Goal: Task Accomplishment & Management: Manage account settings

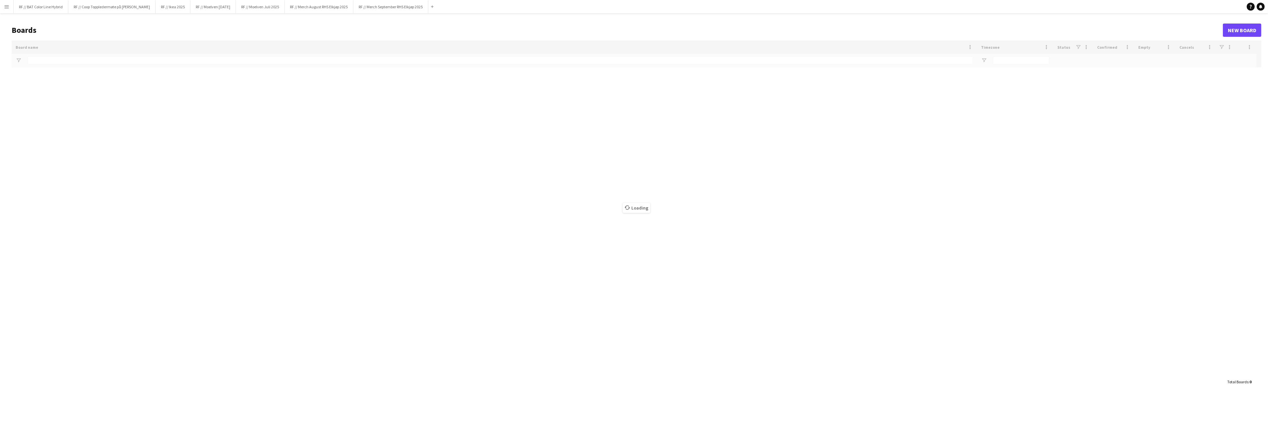
type input "*******"
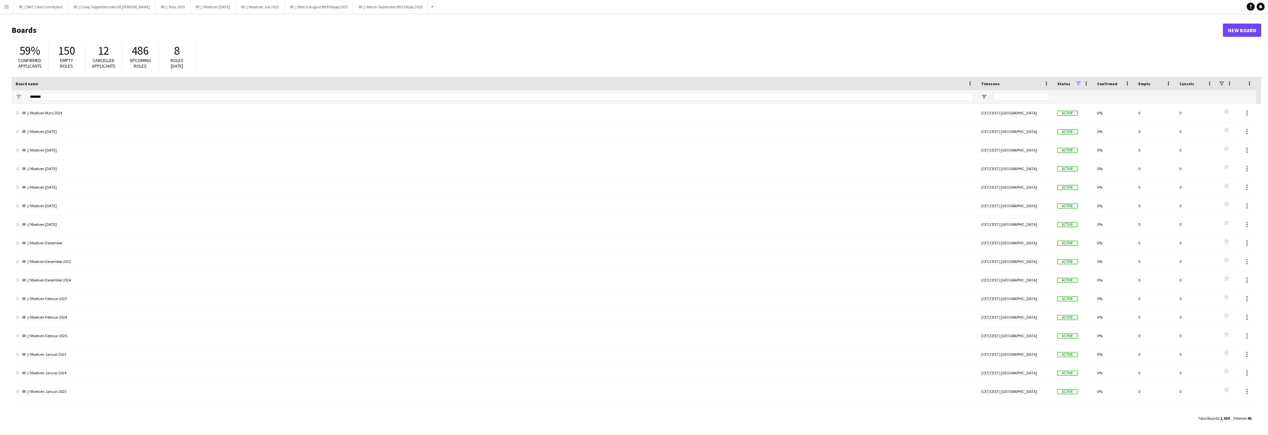
click at [6, 9] on app-icon "Menu" at bounding box center [6, 6] width 5 height 5
click at [104, 33] on link "My Workforce" at bounding box center [100, 36] width 66 height 13
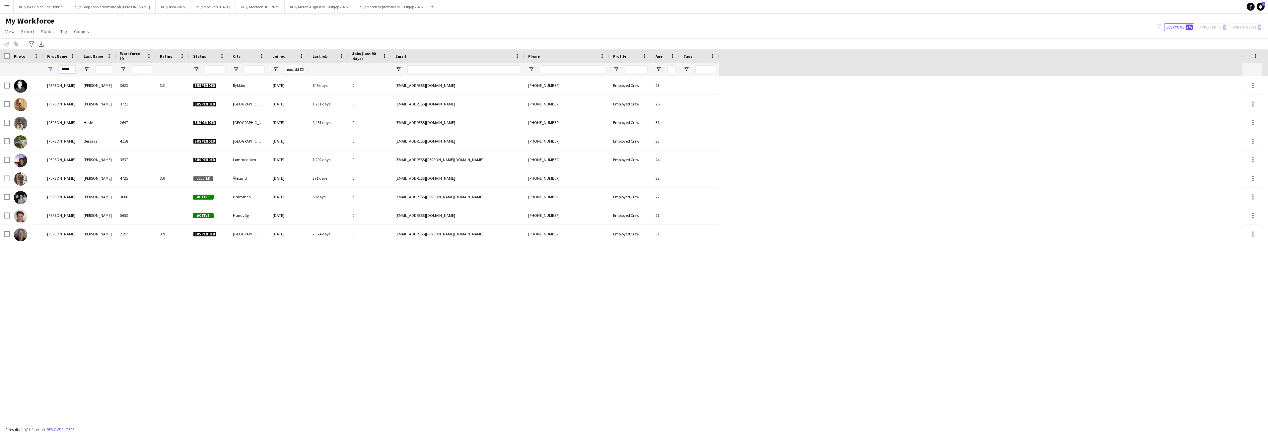
click at [71, 68] on input "*****" at bounding box center [67, 69] width 17 height 8
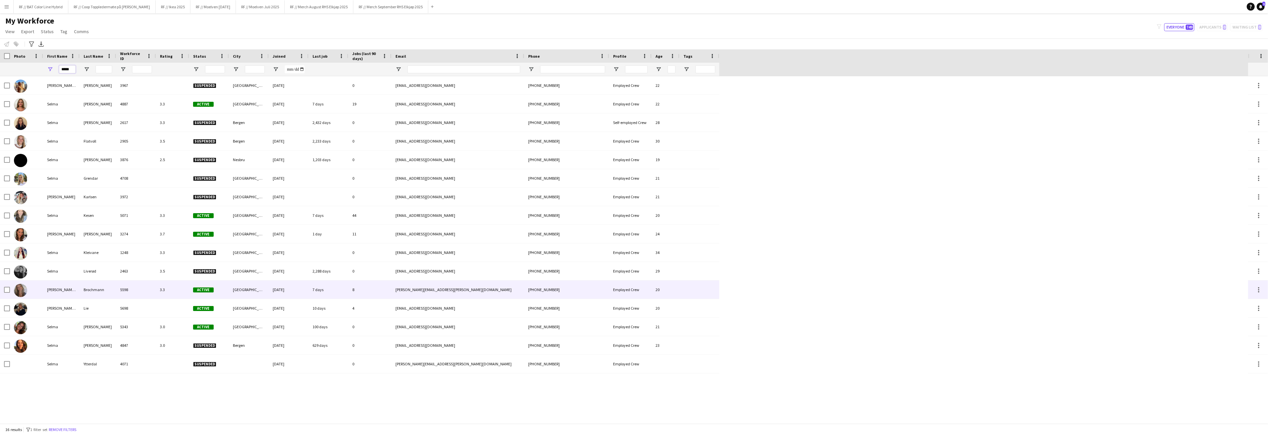
type input "*****"
click at [62, 287] on div "[PERSON_NAME] [PERSON_NAME]" at bounding box center [61, 290] width 36 height 18
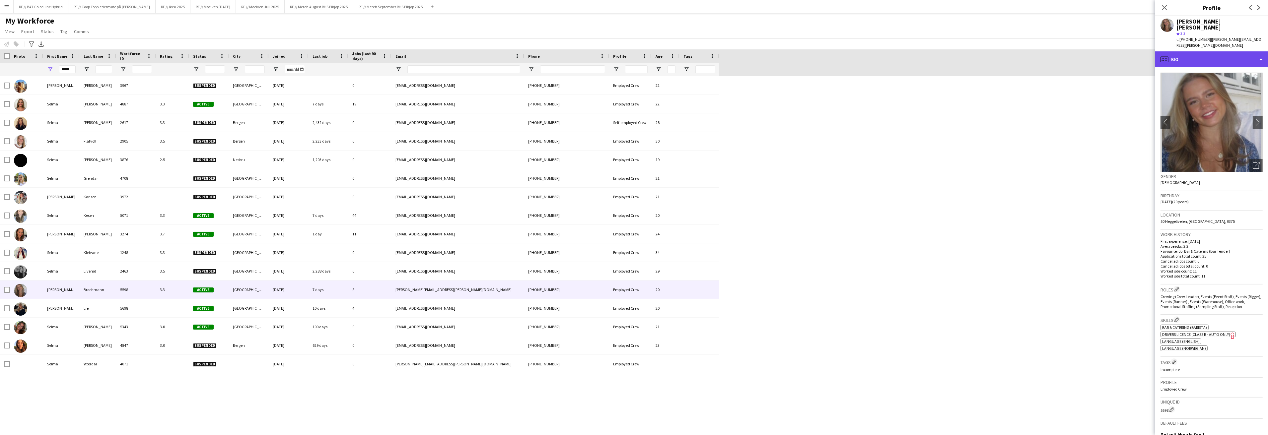
click at [1239, 51] on div "profile Bio" at bounding box center [1211, 59] width 113 height 16
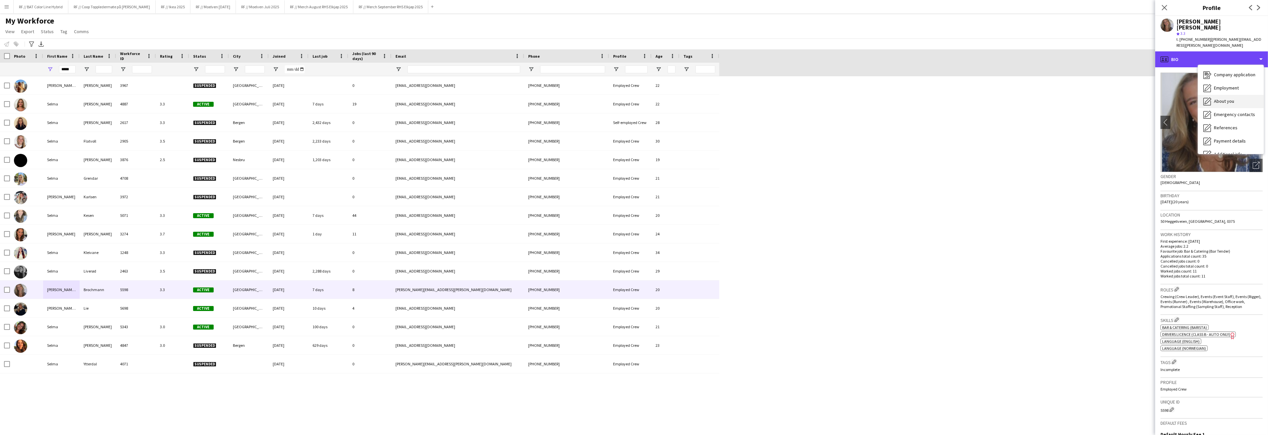
scroll to position [62, 0]
click at [1219, 128] on span "Feedback" at bounding box center [1224, 131] width 20 height 6
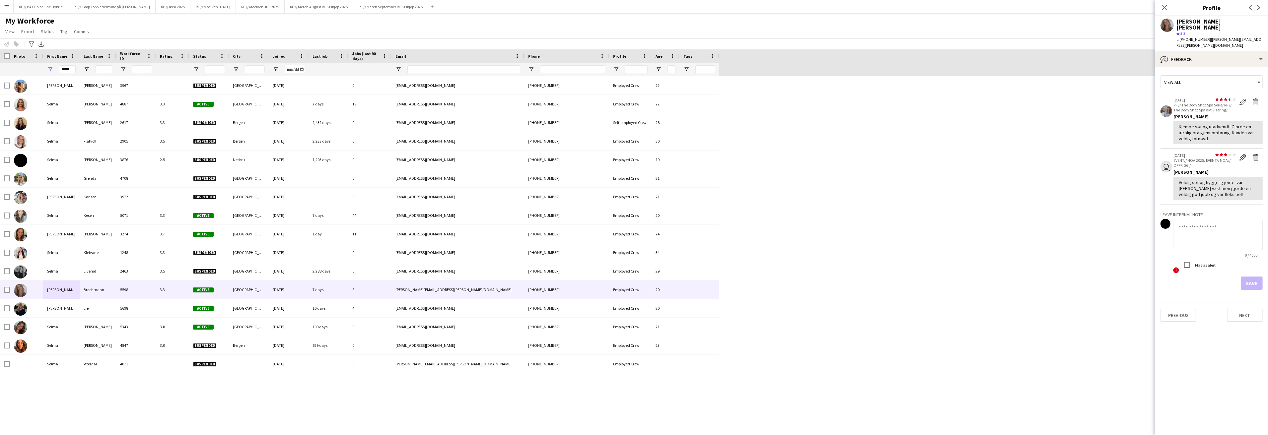
click at [1194, 225] on textarea at bounding box center [1218, 235] width 90 height 32
click at [1235, 76] on div "View all" at bounding box center [1208, 82] width 95 height 13
click at [1195, 99] on mat-option "Feedback" at bounding box center [1211, 104] width 102 height 16
click at [1192, 221] on textarea at bounding box center [1218, 235] width 90 height 32
click at [1166, 10] on icon at bounding box center [1164, 7] width 6 height 6
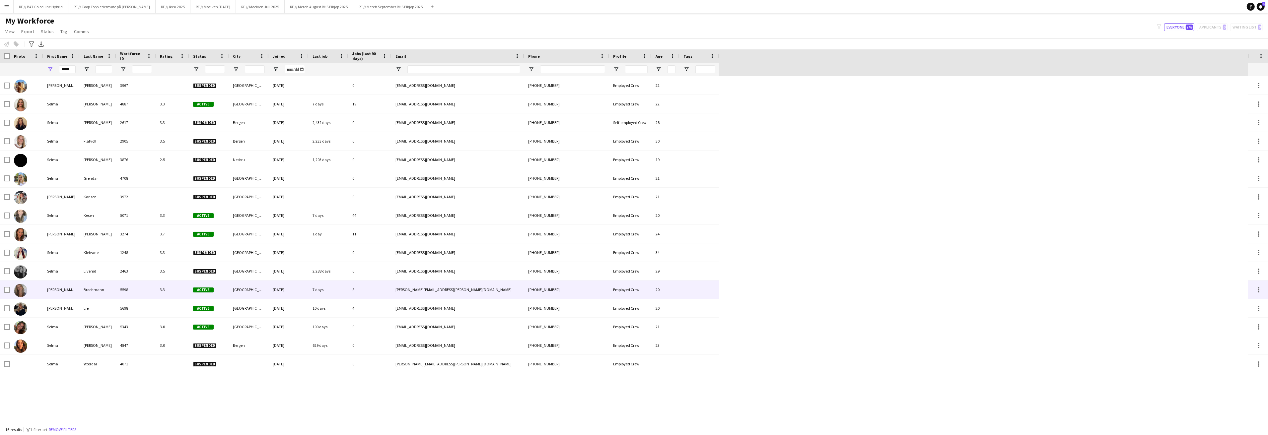
click at [22, 292] on img at bounding box center [20, 290] width 13 height 13
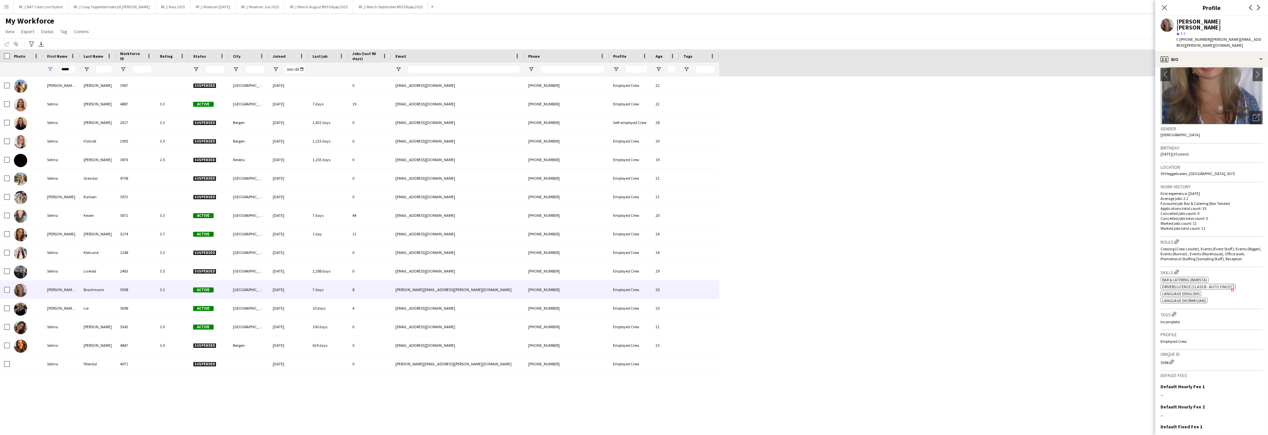
scroll to position [0, 0]
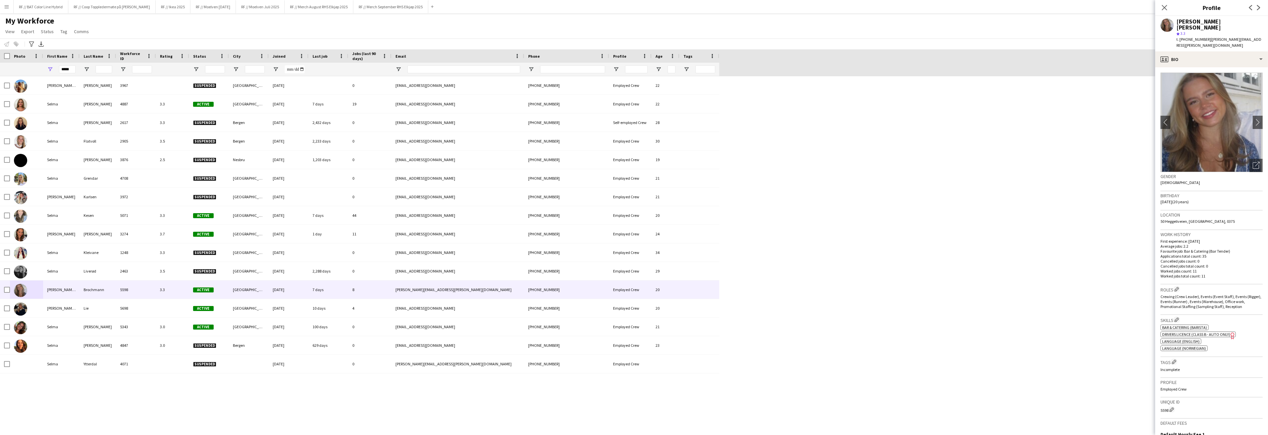
click at [11, 6] on button "Menu" at bounding box center [6, 6] width 13 height 13
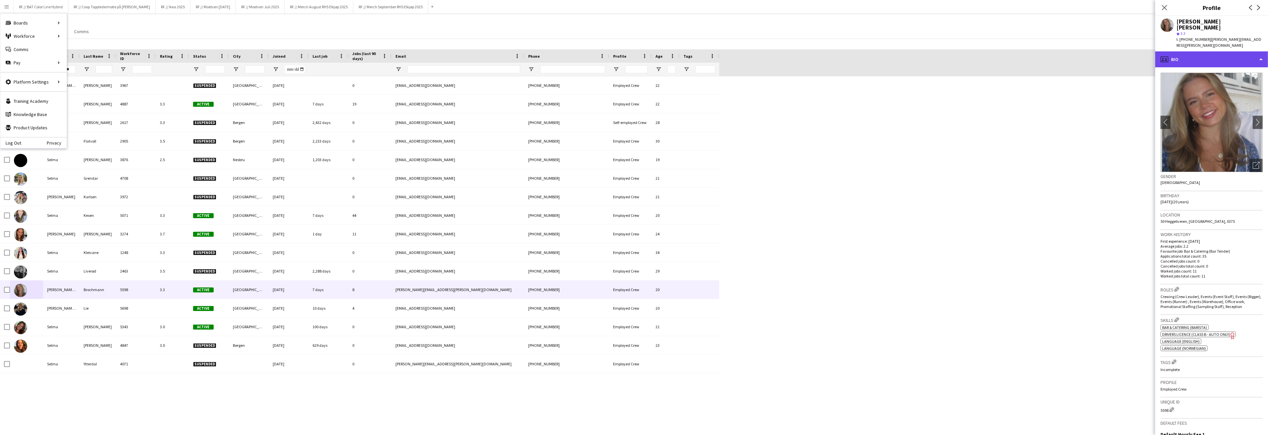
click at [1224, 51] on div "profile Bio" at bounding box center [1211, 59] width 113 height 16
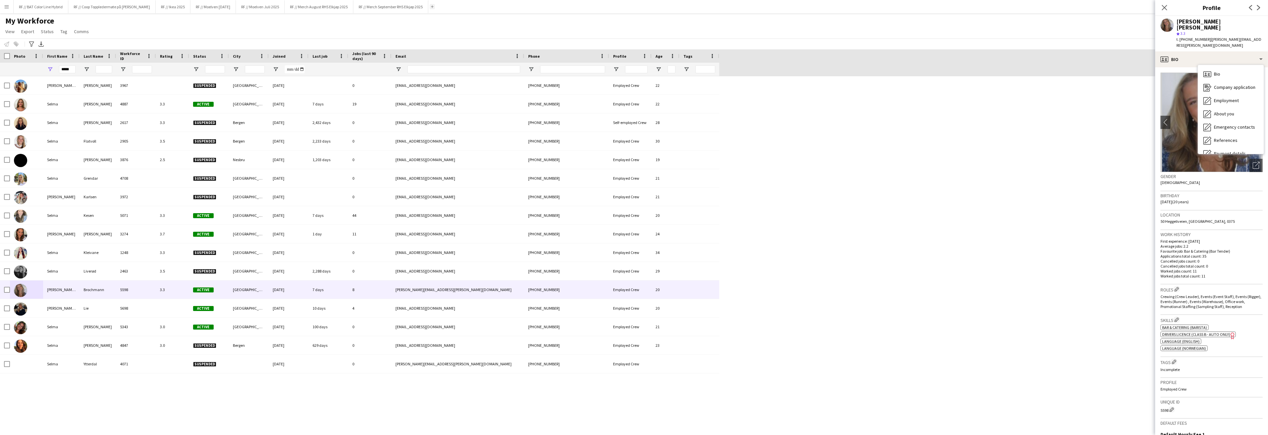
click at [434, 6] on app-icon "Add" at bounding box center [432, 6] width 3 height 3
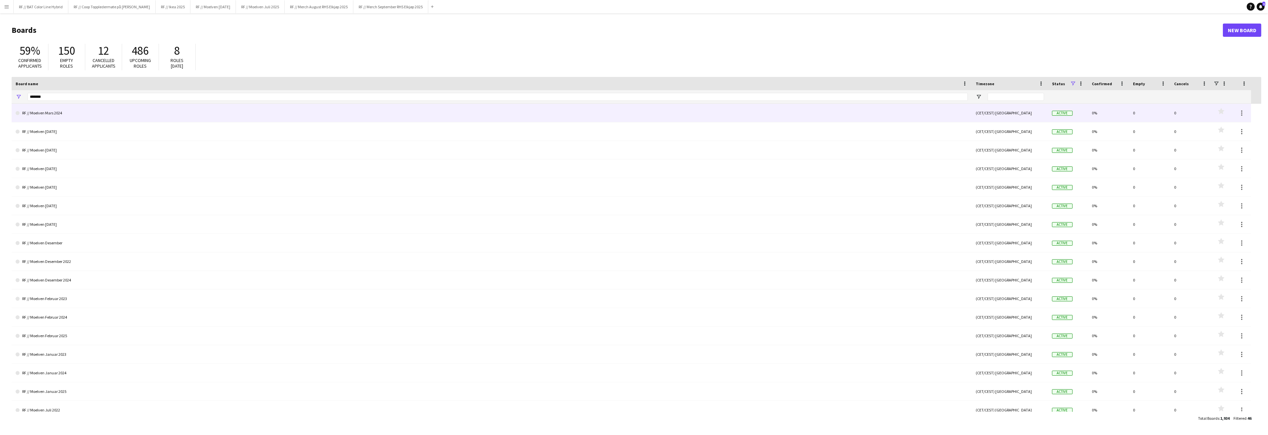
click at [64, 92] on div "*******" at bounding box center [498, 96] width 940 height 13
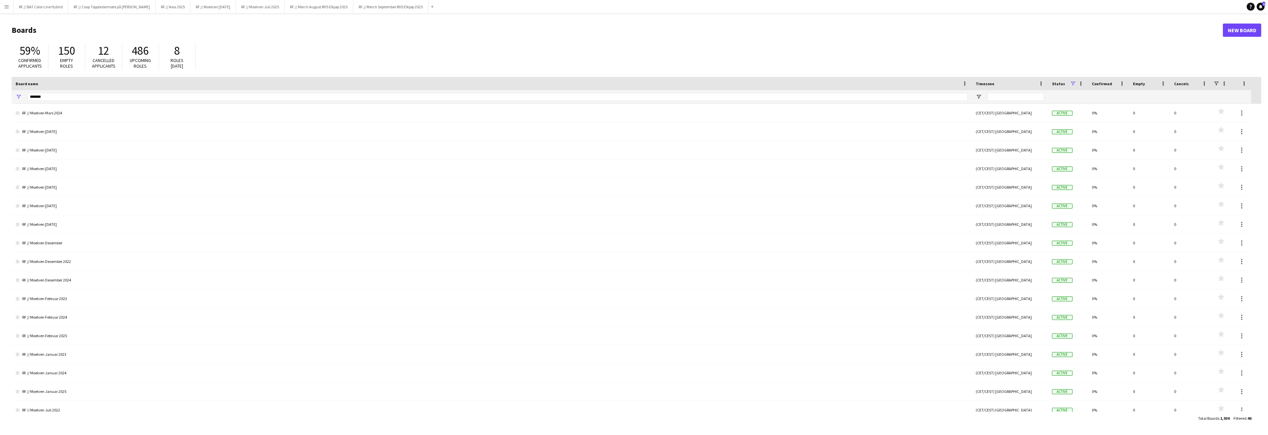
click at [64, 92] on div "*******" at bounding box center [498, 96] width 940 height 13
click at [66, 95] on input "*******" at bounding box center [498, 97] width 940 height 8
click at [66, 96] on input "*******" at bounding box center [498, 97] width 940 height 8
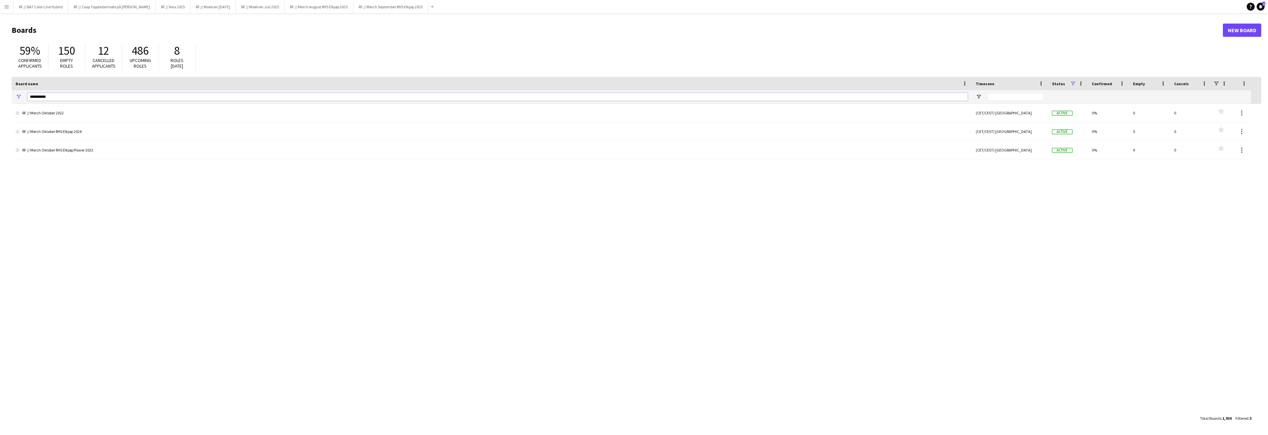
type input "**********"
click at [1248, 30] on link "New Board" at bounding box center [1242, 30] width 38 height 13
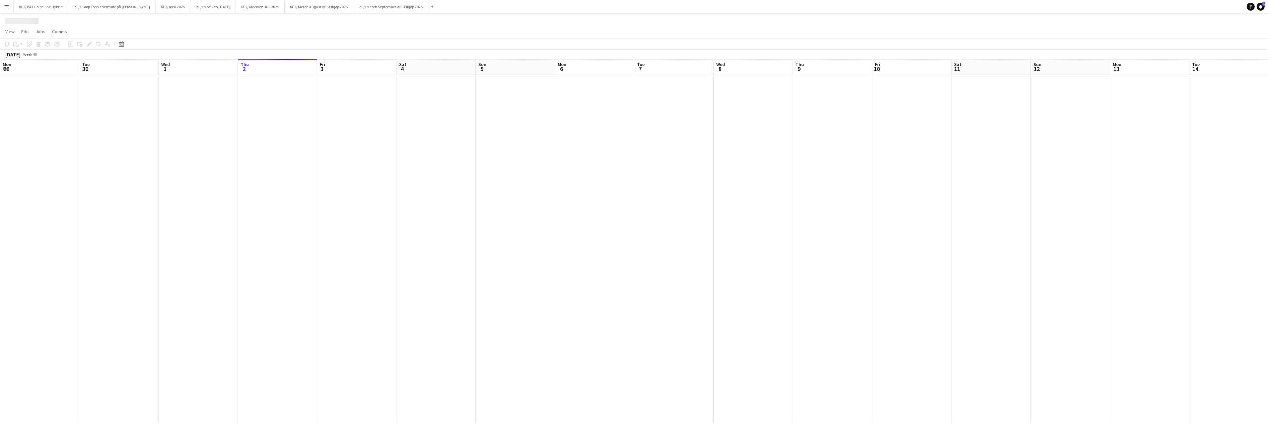
scroll to position [0, 158]
click at [21, 25] on h1 "New Board" at bounding box center [24, 21] width 38 height 10
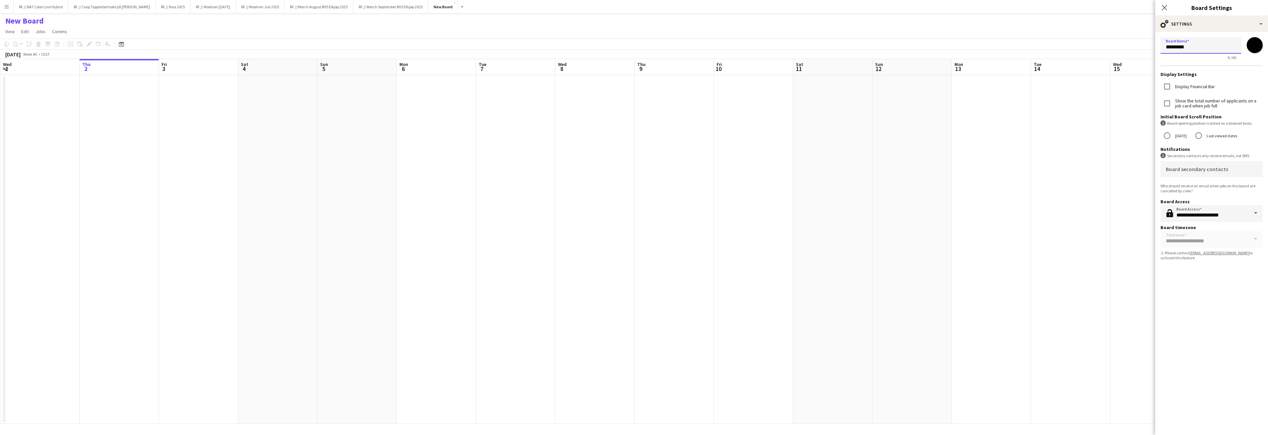
drag, startPoint x: 1200, startPoint y: 48, endPoint x: 1144, endPoint y: 47, distance: 56.1
click at [1144, 47] on body "Menu Boards Boards Boards All jobs Status Workforce Workforce My Workforce Recr…" at bounding box center [634, 217] width 1268 height 435
type input "**********"
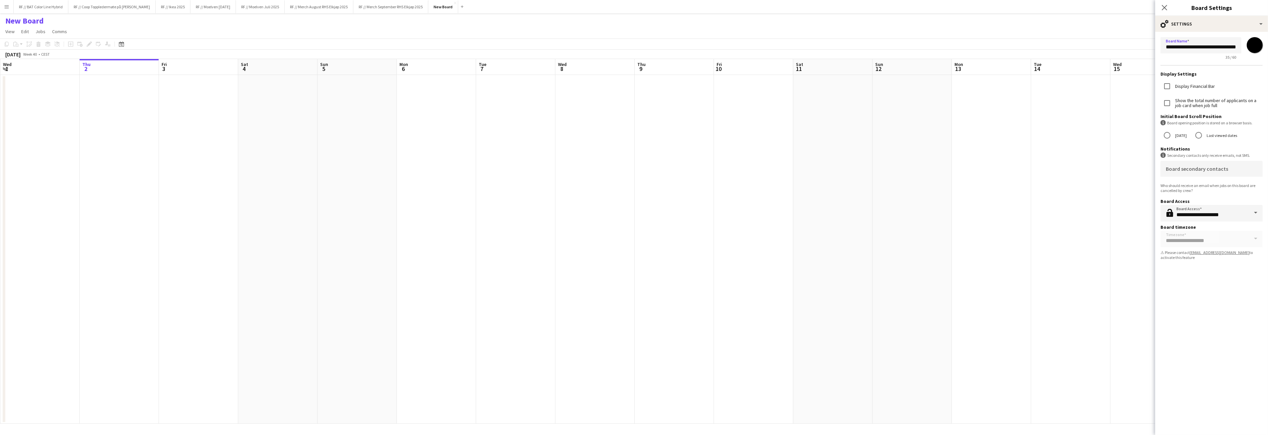
click at [1060, 144] on app-date-cell at bounding box center [1070, 249] width 79 height 349
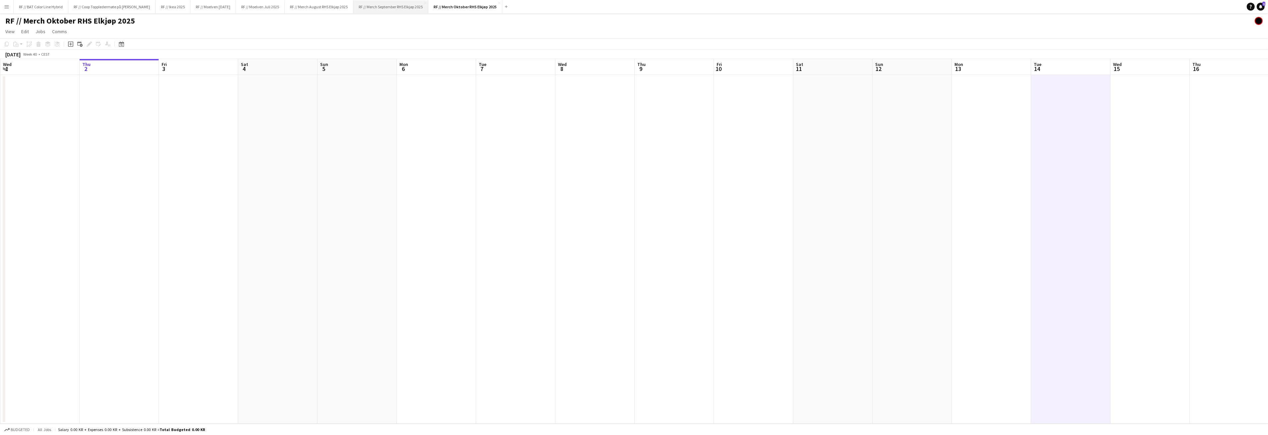
click at [407, 10] on button "RF // Merch September RHS Elkjøp 2025 Close" at bounding box center [390, 6] width 75 height 13
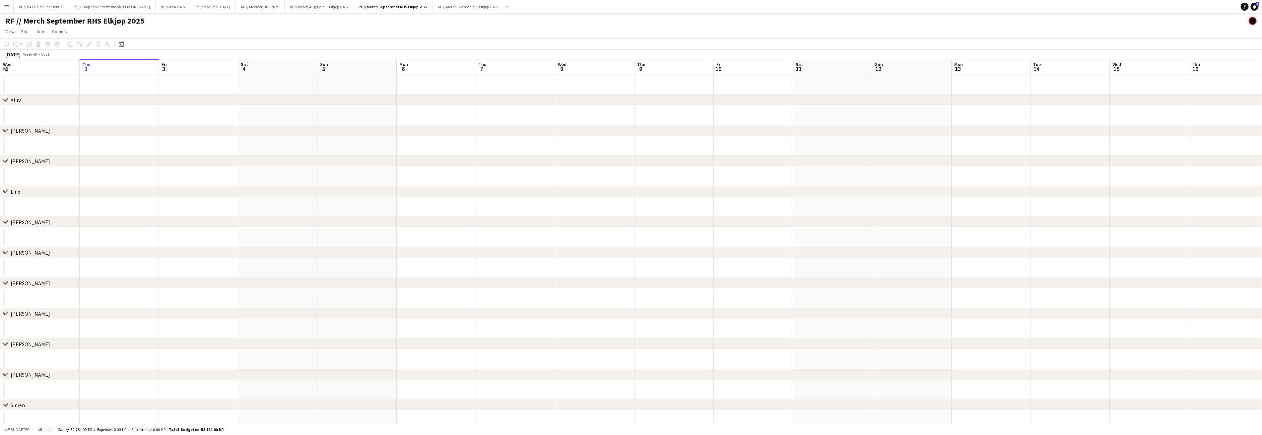
click at [372, 170] on app-calendar-viewport "Mon 29 Tue 30 Wed 1 Thu 2 Fri 3 Sat 4 Sun 5 Mon 6 Tue 7 Wed 8 Thu 9 Fri 10 Sat …" at bounding box center [631, 306] width 1262 height 494
drag, startPoint x: 284, startPoint y: 198, endPoint x: 519, endPoint y: 169, distance: 237.3
click at [514, 169] on app-calendar-viewport "Sat 27 Sun 28 Mon 29 Tue 30 Wed 1 Thu 2 Fri 3 Sat 4 Sun 5 Mon 6 Tue 7 Wed 8 Thu…" at bounding box center [631, 306] width 1262 height 494
drag, startPoint x: 343, startPoint y: 185, endPoint x: 488, endPoint y: 161, distance: 147.4
click at [481, 161] on div "chevron-right Alita chevron-right [PERSON_NAME] chevron-right [PERSON_NAME] che…" at bounding box center [631, 314] width 1262 height 478
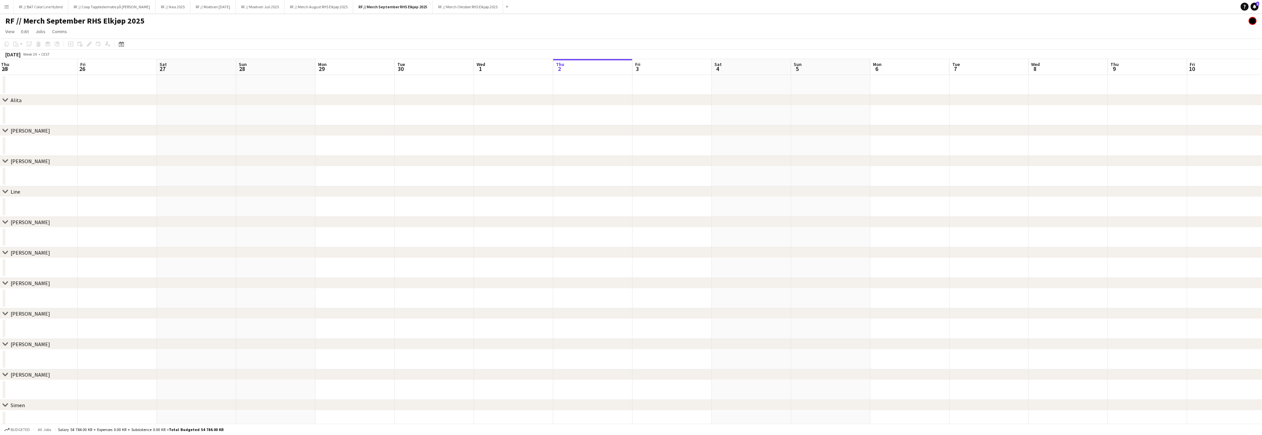
drag, startPoint x: 94, startPoint y: 187, endPoint x: 528, endPoint y: 165, distance: 434.8
click at [490, 159] on div "chevron-right Alita chevron-right [PERSON_NAME] chevron-right [PERSON_NAME] che…" at bounding box center [631, 306] width 1262 height 494
drag, startPoint x: 557, startPoint y: 170, endPoint x: 603, endPoint y: 172, distance: 46.1
click at [610, 170] on app-calendar-viewport "Mon 22 Tue 23 Wed 24 Thu 25 Fri 26 Sat 27 Sun 28 Mon 29 Tue 30 Wed 1 Thu 2 Fri …" at bounding box center [631, 306] width 1262 height 494
drag, startPoint x: 332, startPoint y: 191, endPoint x: 565, endPoint y: 169, distance: 233.8
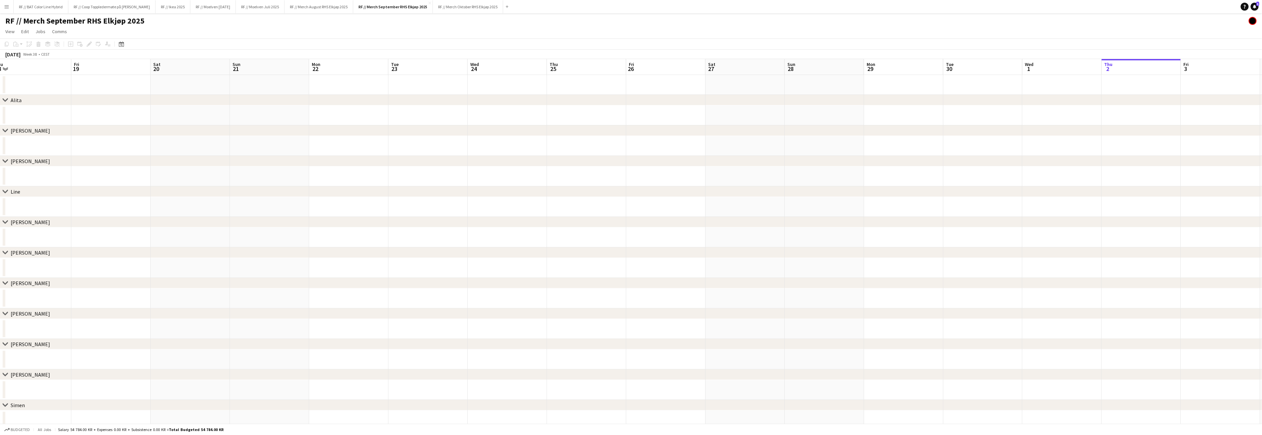
click at [766, 159] on div "chevron-right Alita chevron-right [PERSON_NAME] chevron-right [PERSON_NAME] che…" at bounding box center [631, 314] width 1262 height 478
drag, startPoint x: 134, startPoint y: 171, endPoint x: 777, endPoint y: 172, distance: 642.5
click at [791, 171] on app-calendar-viewport "Mon 15 Tue 16 Wed 17 Thu 18 Fri 19 Sat 20 Sun 21 Mon 22 Tue 23 Wed 24 Thu 25 Fr…" at bounding box center [631, 306] width 1262 height 494
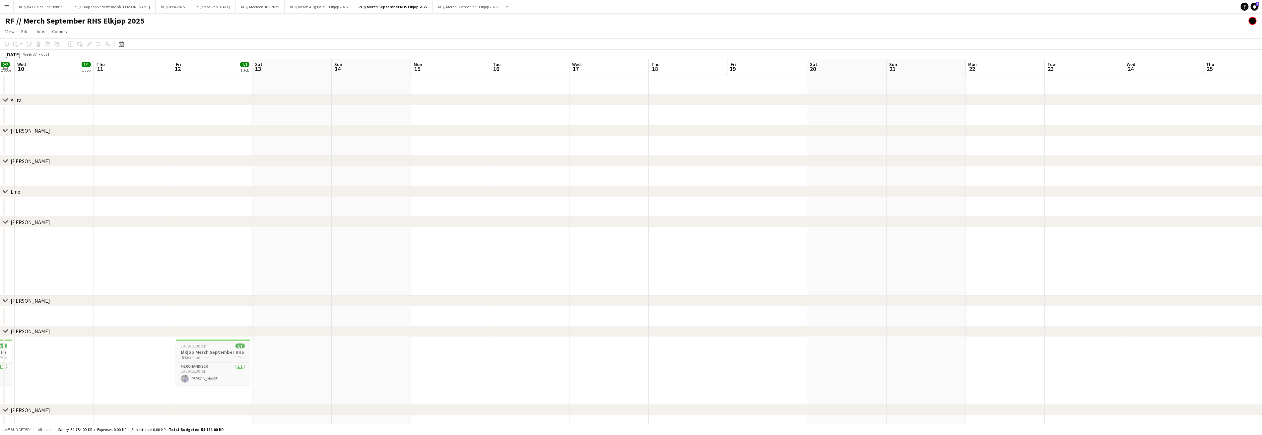
click at [198, 349] on h3 "Elkjøp Merch September RHS" at bounding box center [213, 352] width 74 height 6
click at [485, 3] on button "RF // Merch Oktober RHS Elkjøp 2025 Close" at bounding box center [468, 6] width 70 height 13
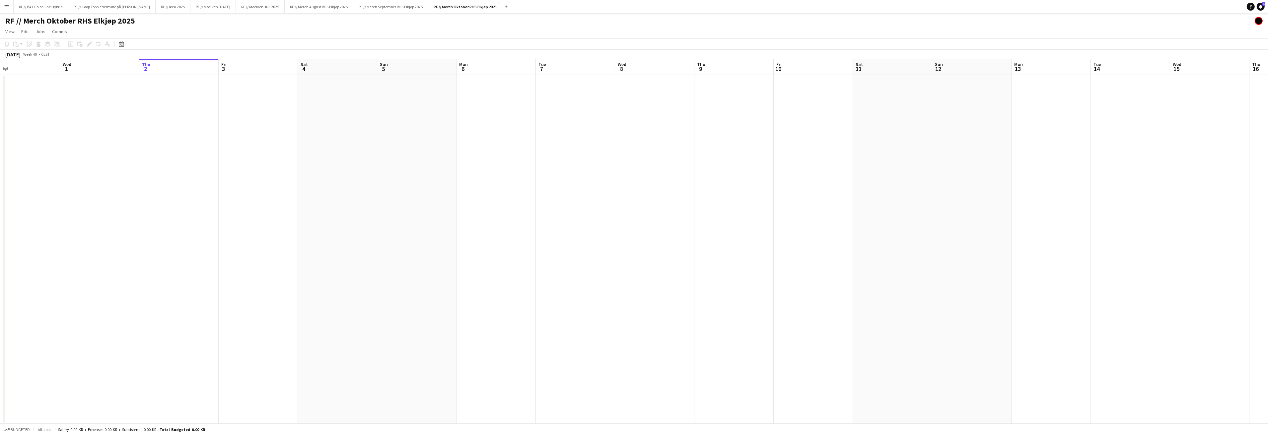
scroll to position [0, 190]
drag, startPoint x: 212, startPoint y: 121, endPoint x: 245, endPoint y: 121, distance: 32.8
click at [245, 121] on app-calendar-viewport "Sun 28 Mon 29 Tue 30 Wed 1 Thu 2 Fri 3 Sat 4 Sun 5 Mon 6 Tue 7 Wed 8 Thu 9 Fri …" at bounding box center [634, 241] width 1268 height 365
click at [158, 116] on app-date-cell at bounding box center [166, 249] width 79 height 349
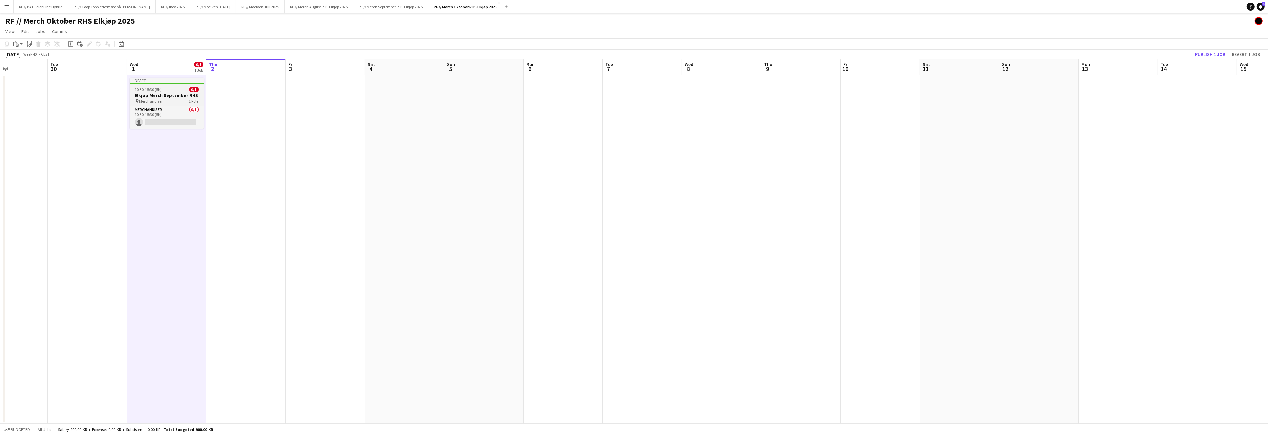
click at [161, 91] on span "10:30-15:30 (5h)" at bounding box center [148, 89] width 27 height 5
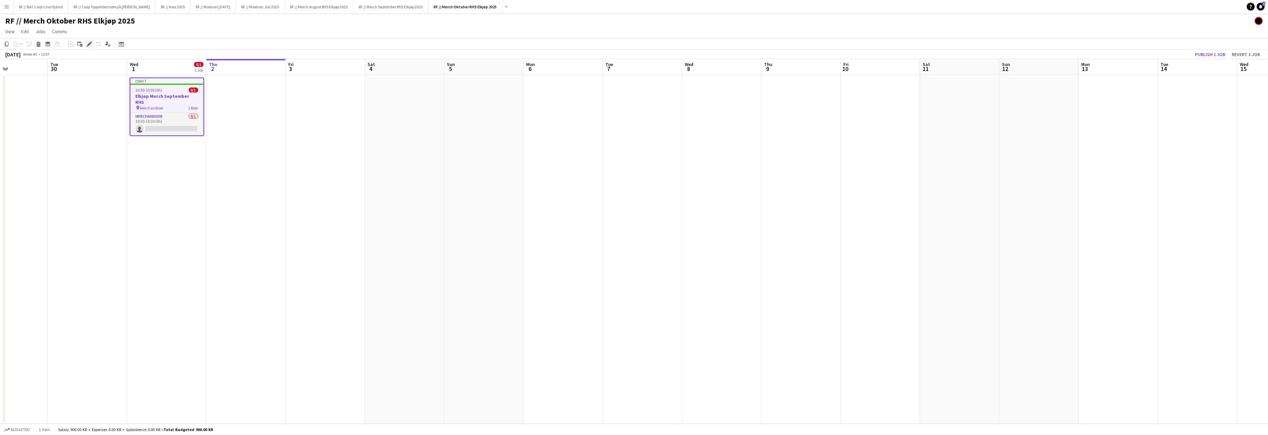
click at [90, 41] on icon "Edit" at bounding box center [89, 43] width 5 height 5
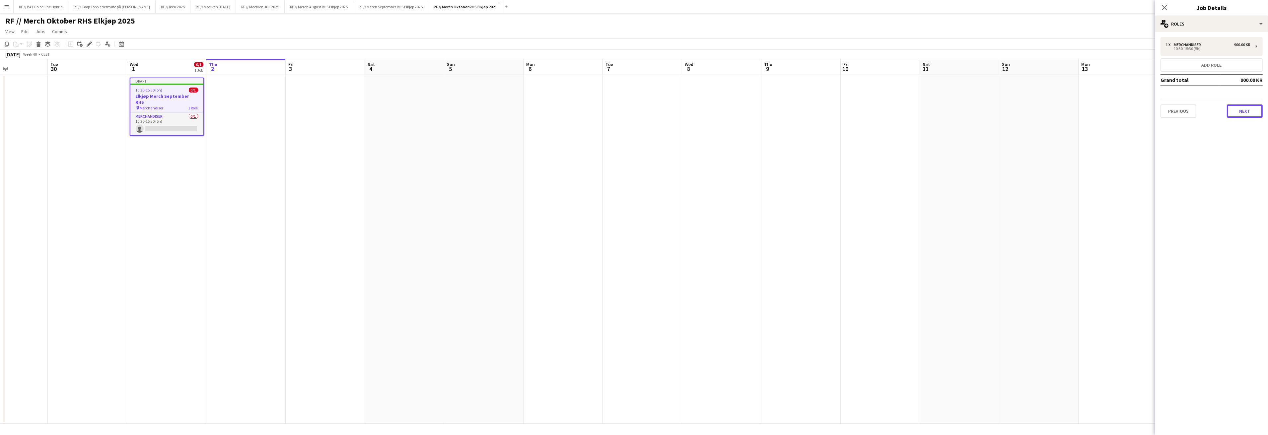
click at [1241, 108] on button "Next" at bounding box center [1245, 110] width 36 height 13
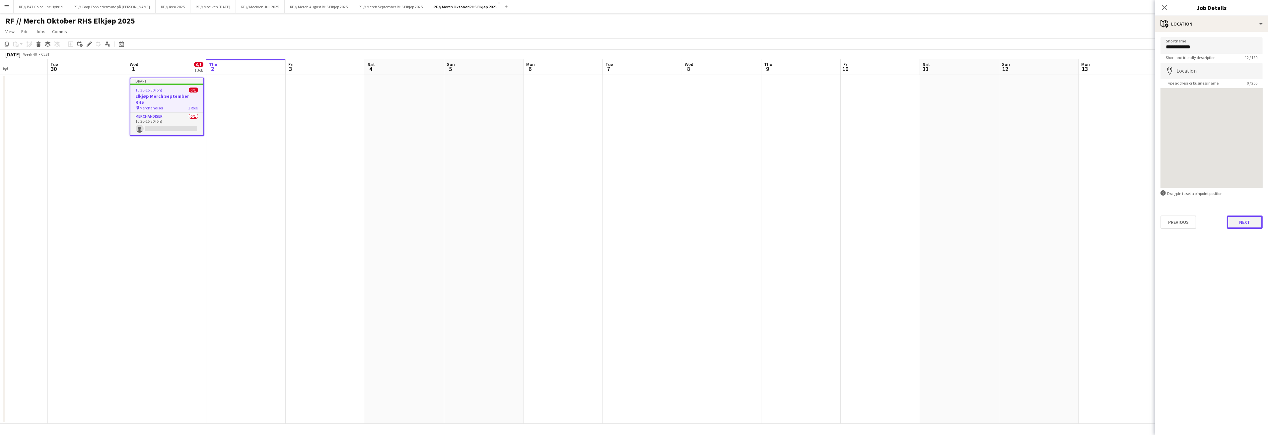
click at [1249, 217] on button "Next" at bounding box center [1245, 222] width 36 height 13
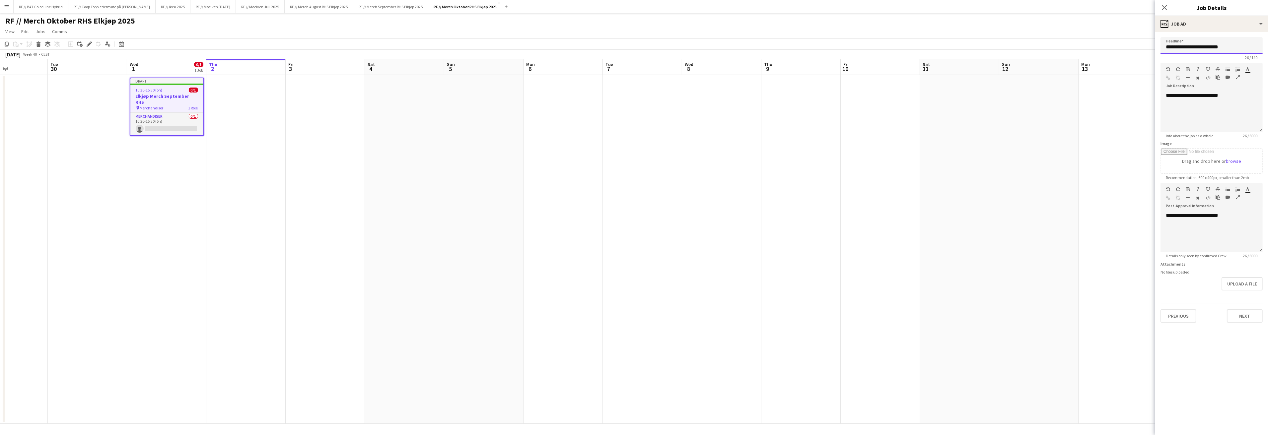
click at [1209, 42] on input "**********" at bounding box center [1211, 45] width 102 height 17
click at [1209, 49] on input "**********" at bounding box center [1211, 45] width 102 height 17
drag, startPoint x: 1171, startPoint y: 40, endPoint x: 1147, endPoint y: 38, distance: 24.3
click at [1147, 38] on body "Menu Boards Boards Boards All jobs Status Workforce Workforce My Workforce Recr…" at bounding box center [634, 217] width 1268 height 435
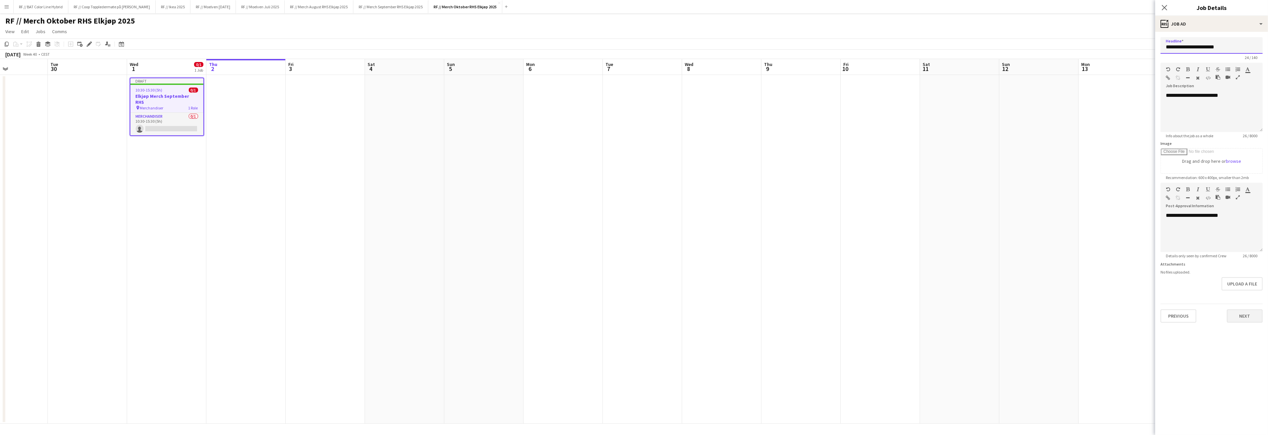
type input "**********"
click at [1241, 315] on button "Next" at bounding box center [1245, 315] width 36 height 13
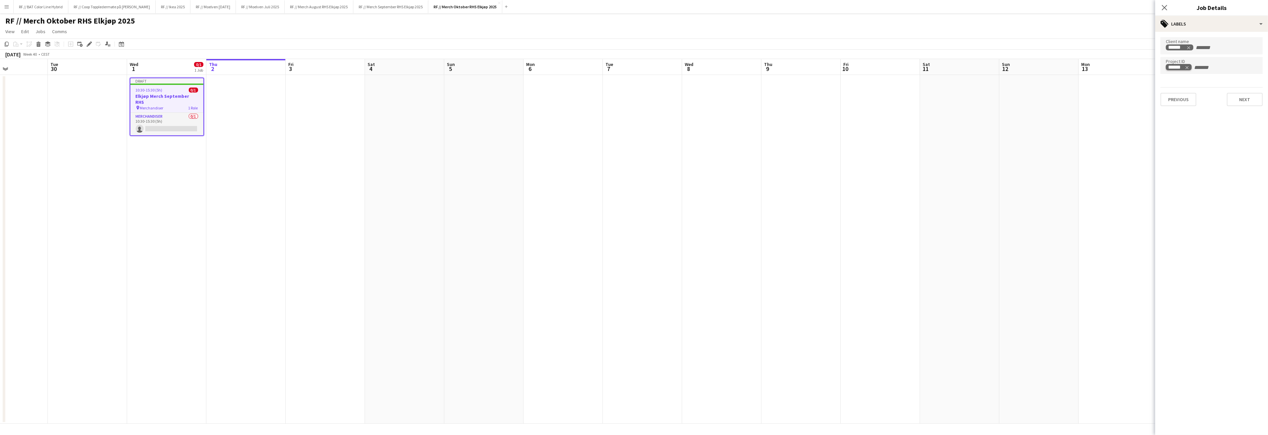
click at [1188, 67] on icon "Remove tag" at bounding box center [1186, 67] width 5 height 5
type input "******"
click at [1232, 97] on button "Next" at bounding box center [1245, 99] width 36 height 13
click at [1245, 76] on div "Publish the job to add notes Previous Next" at bounding box center [1211, 56] width 113 height 49
click at [1245, 73] on button "Next" at bounding box center [1245, 68] width 36 height 13
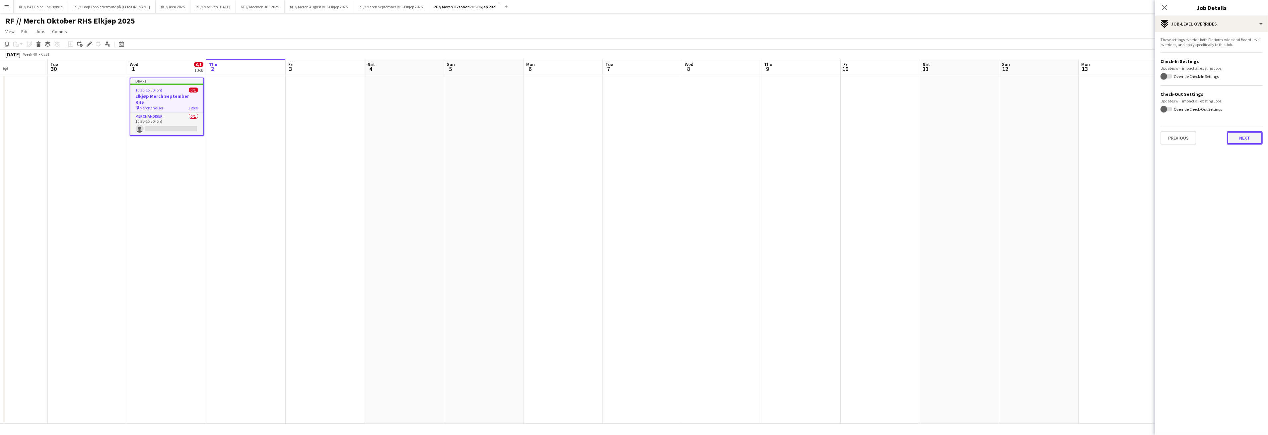
click at [1260, 143] on button "Next" at bounding box center [1245, 137] width 36 height 13
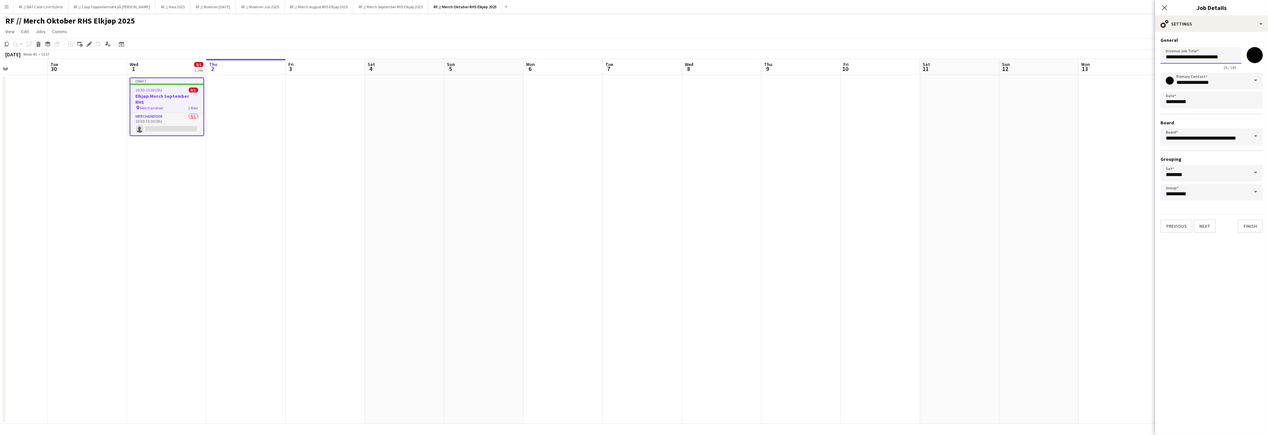
click at [1212, 57] on input "**********" at bounding box center [1200, 55] width 81 height 17
paste input "**********"
drag, startPoint x: 1236, startPoint y: 58, endPoint x: 1073, endPoint y: 49, distance: 163.1
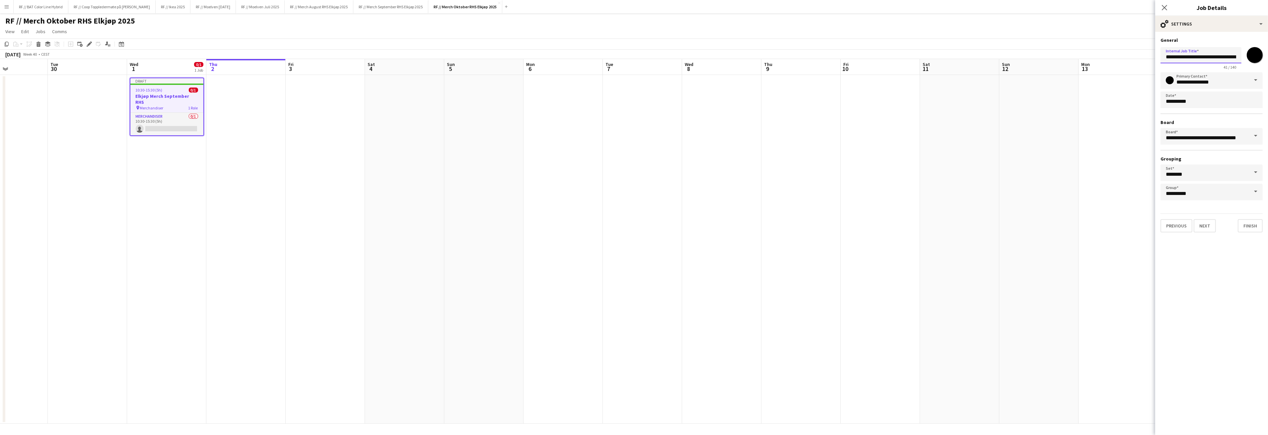
click at [1073, 49] on body "Menu Boards Boards Boards All jobs Status Workforce Workforce My Workforce Recr…" at bounding box center [634, 217] width 1268 height 435
paste input "text"
drag, startPoint x: 1166, startPoint y: 55, endPoint x: 1268, endPoint y: 55, distance: 101.8
click at [1267, 55] on form "**********" at bounding box center [1211, 134] width 113 height 195
paste input "text"
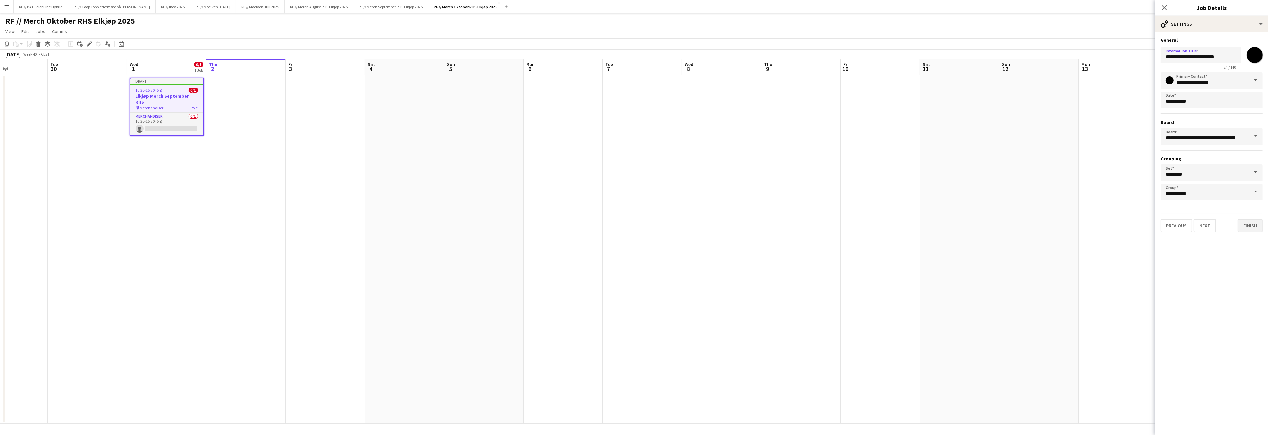
type input "**********"
click at [1253, 220] on button "Finish" at bounding box center [1250, 225] width 25 height 13
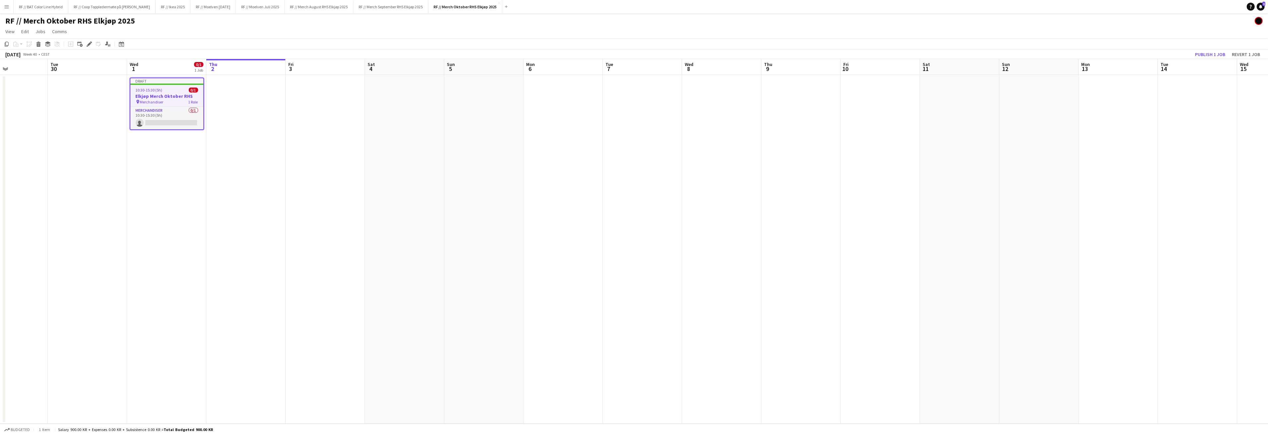
click at [265, 154] on app-date-cell at bounding box center [245, 249] width 79 height 349
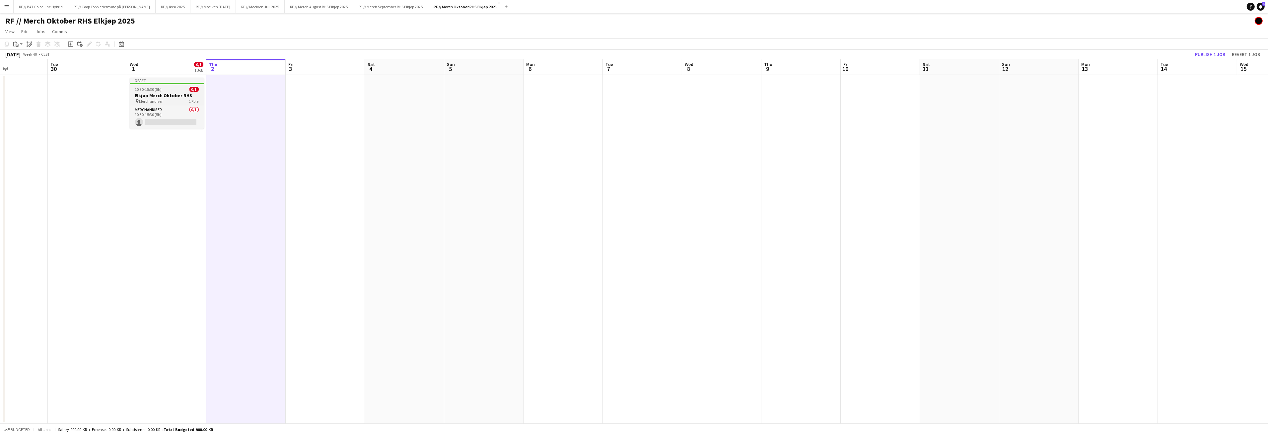
click at [155, 89] on span "10:30-15:30 (5h)" at bounding box center [148, 89] width 27 height 5
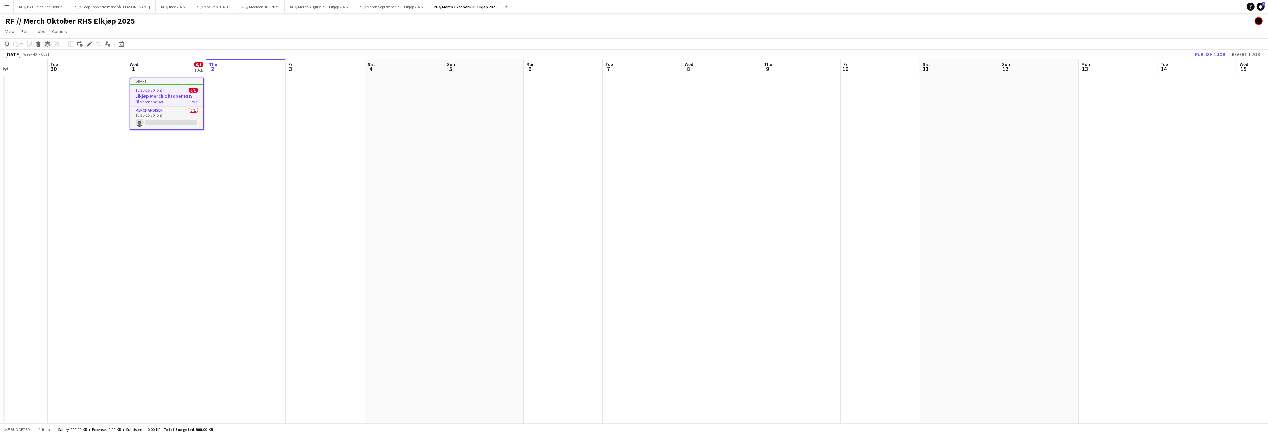
click at [49, 46] on icon "Group" at bounding box center [47, 43] width 5 height 5
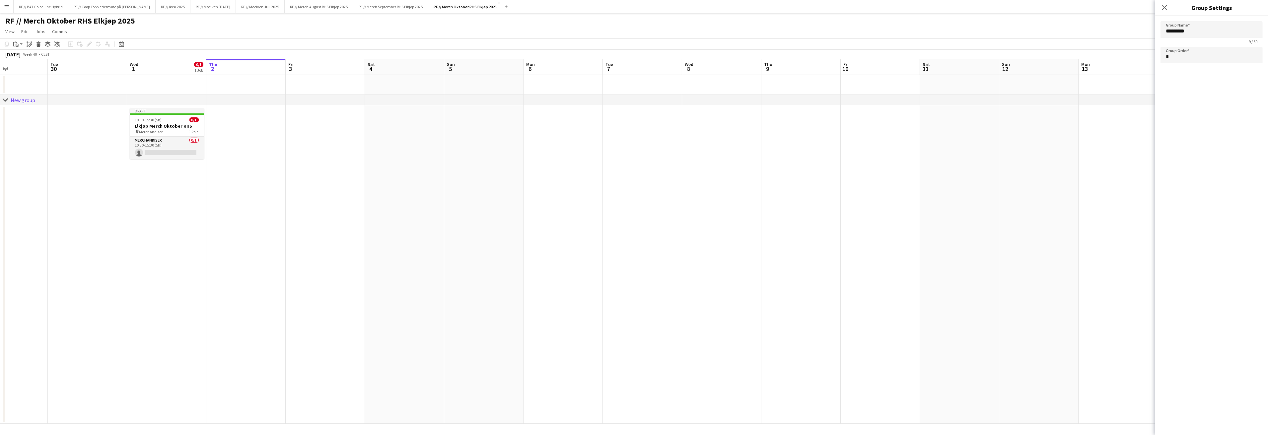
drag, startPoint x: 1196, startPoint y: 37, endPoint x: 1192, endPoint y: 31, distance: 8.0
click at [1192, 35] on app-form-group "Group Name ********* 9 / 60" at bounding box center [1211, 32] width 102 height 23
drag, startPoint x: 1194, startPoint y: 31, endPoint x: 1143, endPoint y: 30, distance: 51.1
click at [1143, 30] on body "Menu Boards Boards Boards All jobs Status Workforce Workforce My Workforce Recr…" at bounding box center [634, 217] width 1268 height 435
click at [929, 228] on app-date-cell at bounding box center [959, 264] width 79 height 318
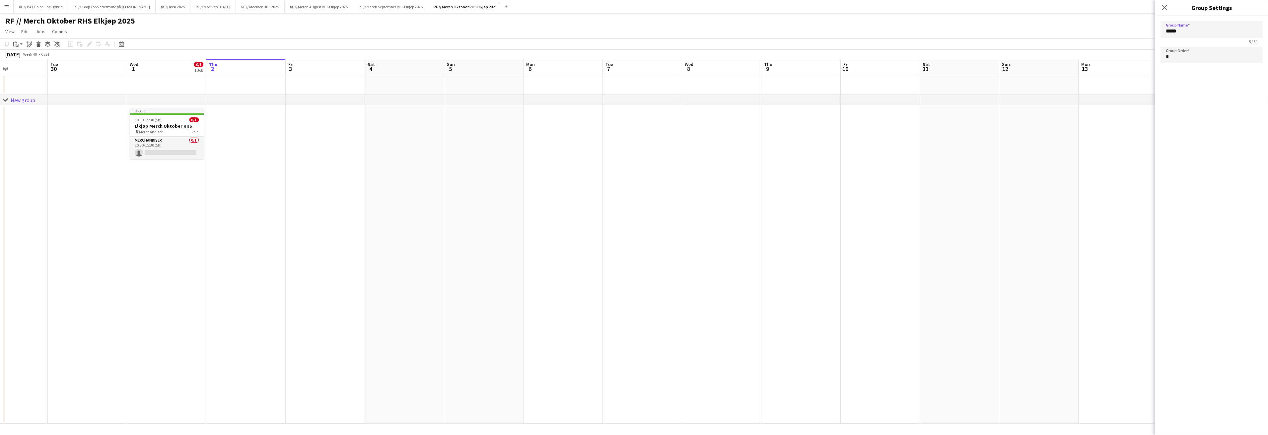
type input "*********"
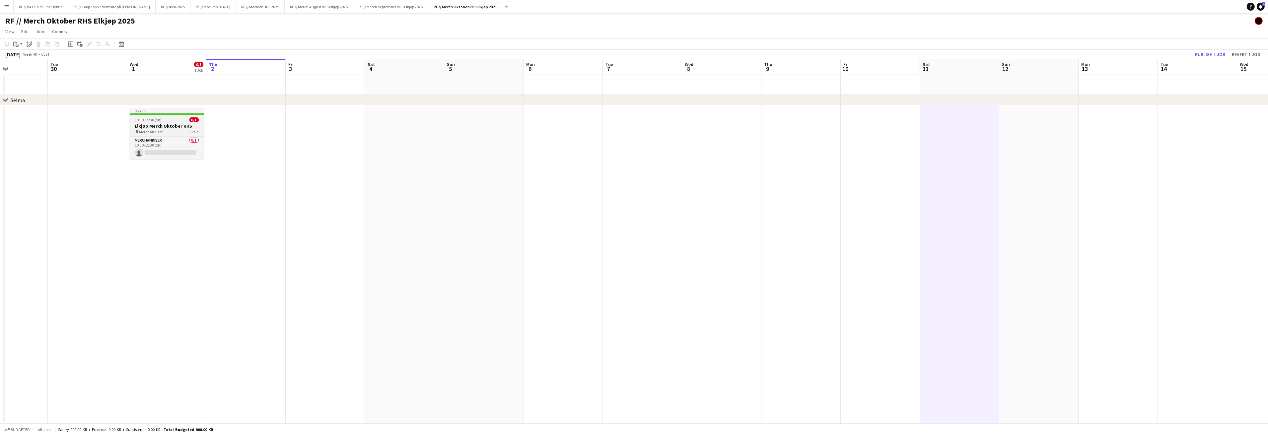
click at [152, 126] on h3 "Elkjøp Merch Oktober RHS" at bounding box center [167, 126] width 74 height 6
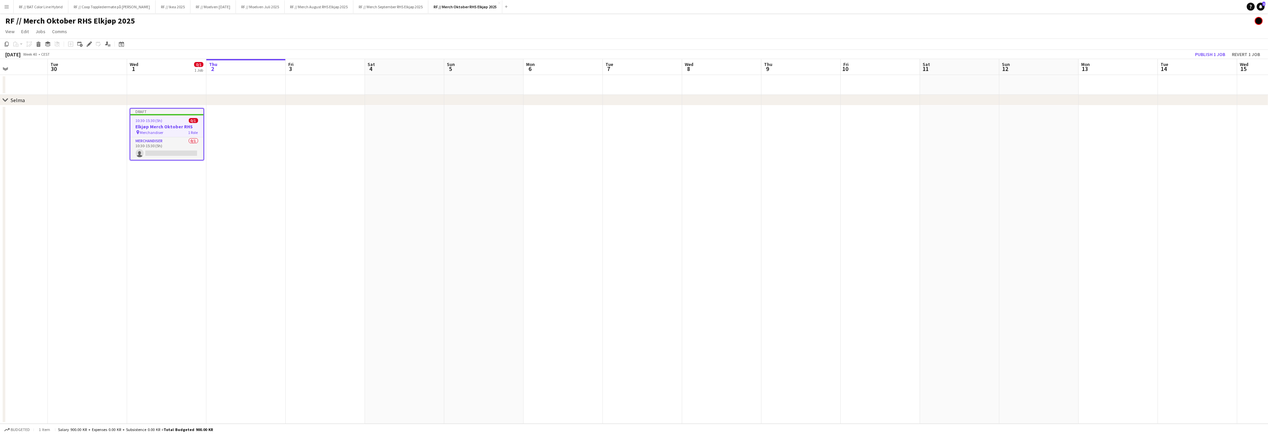
click at [156, 84] on app-date-cell at bounding box center [166, 85] width 79 height 20
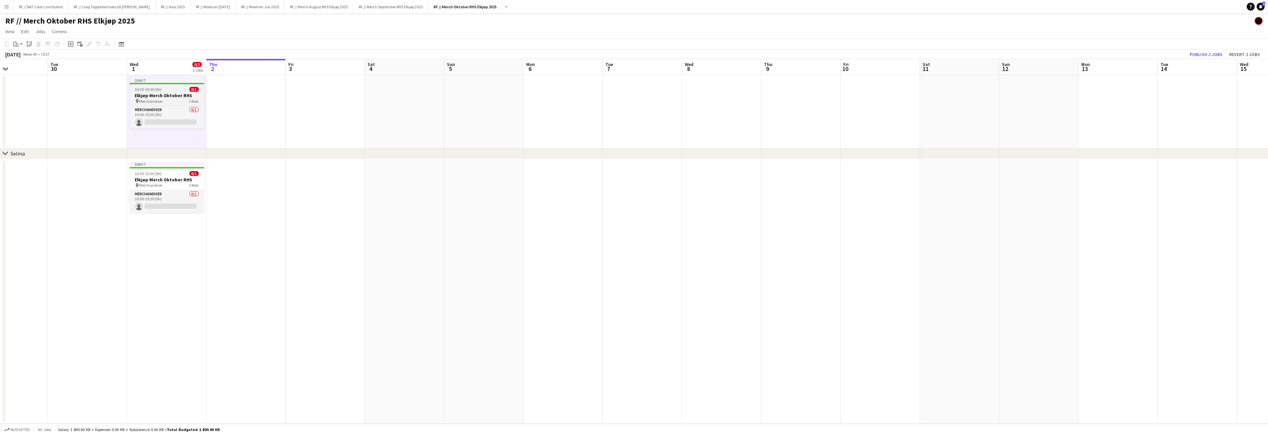
click at [154, 95] on h3 "Elkjøp Merch Oktober RHS" at bounding box center [167, 96] width 74 height 6
click at [49, 44] on icon "Group" at bounding box center [47, 43] width 5 height 5
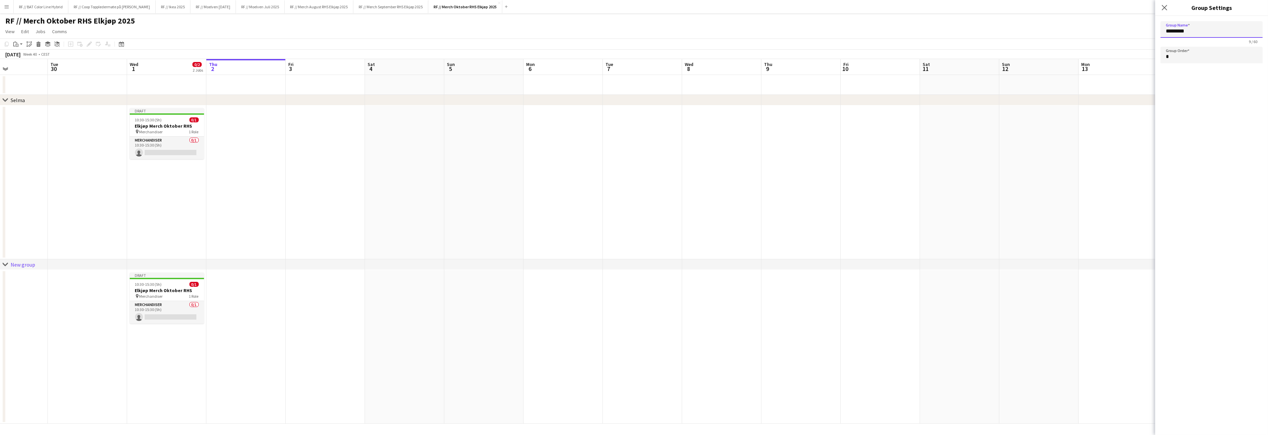
drag, startPoint x: 1200, startPoint y: 33, endPoint x: 1135, endPoint y: 32, distance: 65.0
click at [1138, 33] on body "Menu Boards Boards Boards All jobs Status Workforce Workforce My Workforce Recr…" at bounding box center [634, 217] width 1268 height 435
click at [1020, 193] on app-date-cell at bounding box center [1038, 182] width 79 height 154
type input "*********"
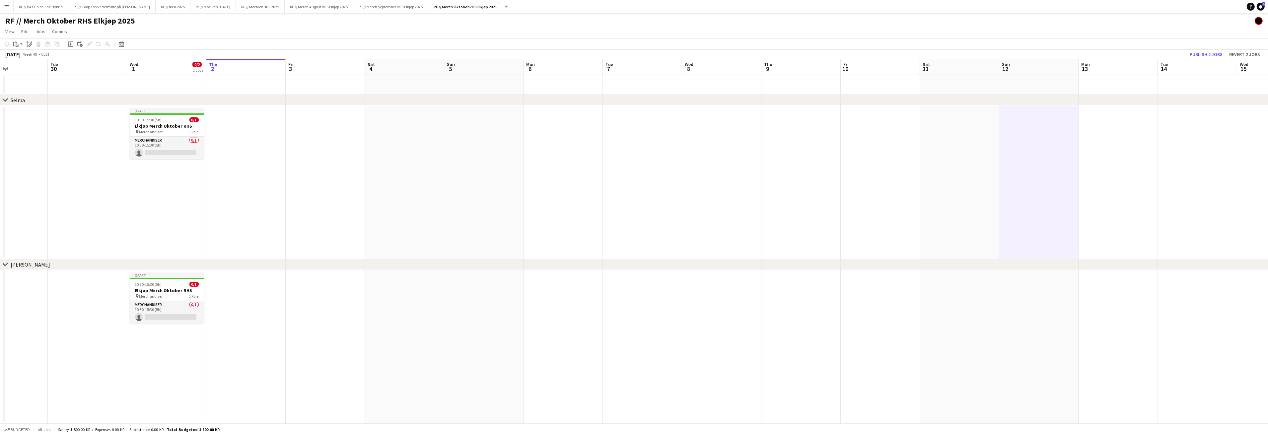
click at [162, 83] on app-date-cell at bounding box center [166, 85] width 79 height 20
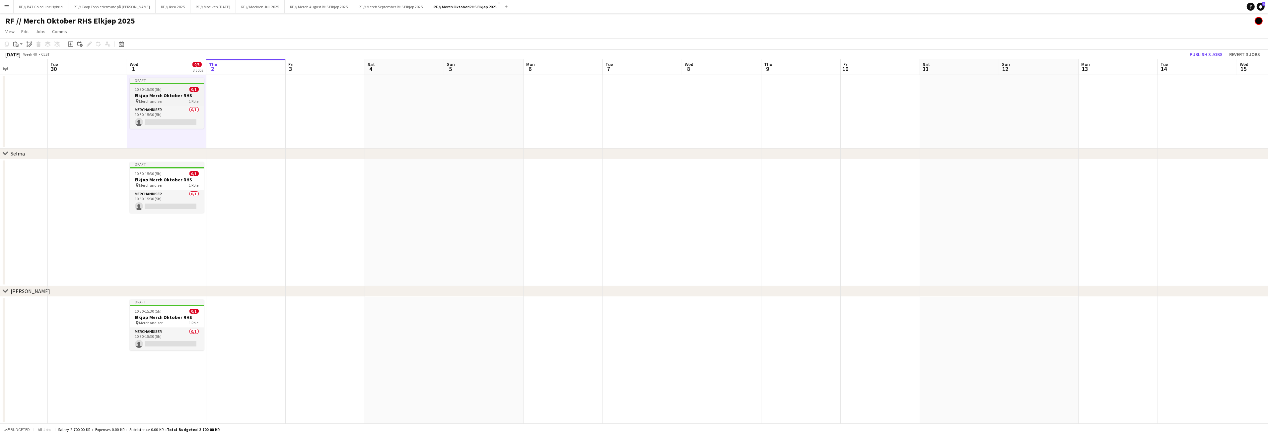
click at [151, 98] on h3 "Elkjøp Merch Oktober RHS" at bounding box center [167, 96] width 74 height 6
click at [49, 44] on icon at bounding box center [47, 45] width 5 height 2
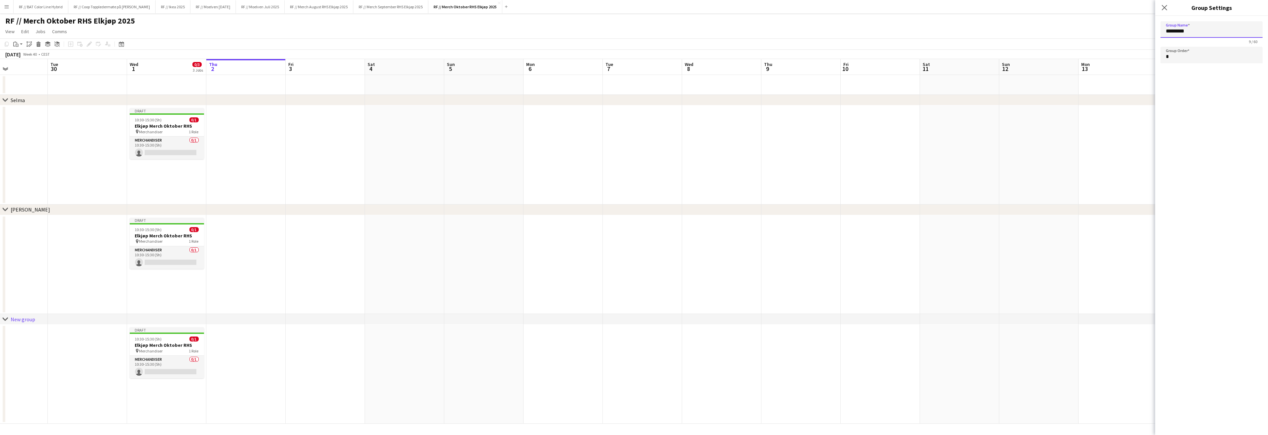
drag, startPoint x: 1175, startPoint y: 30, endPoint x: 1122, endPoint y: 29, distance: 53.7
click at [1126, 30] on body "Menu Boards Boards Boards All jobs Status Workforce Workforce My Workforce Recr…" at bounding box center [634, 217] width 1268 height 435
click at [674, 154] on app-date-cell at bounding box center [642, 154] width 79 height 99
type input "*********"
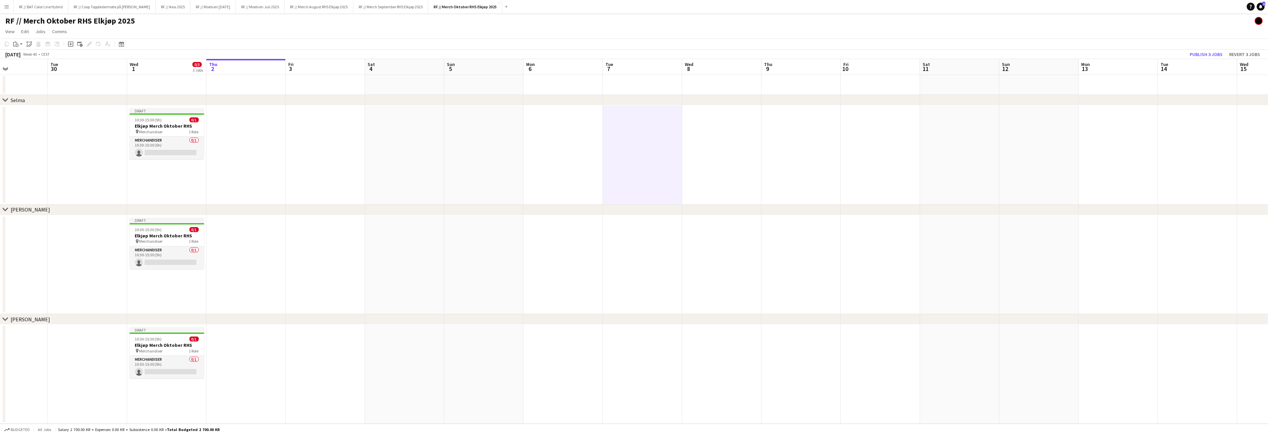
click at [170, 78] on app-date-cell at bounding box center [166, 85] width 79 height 20
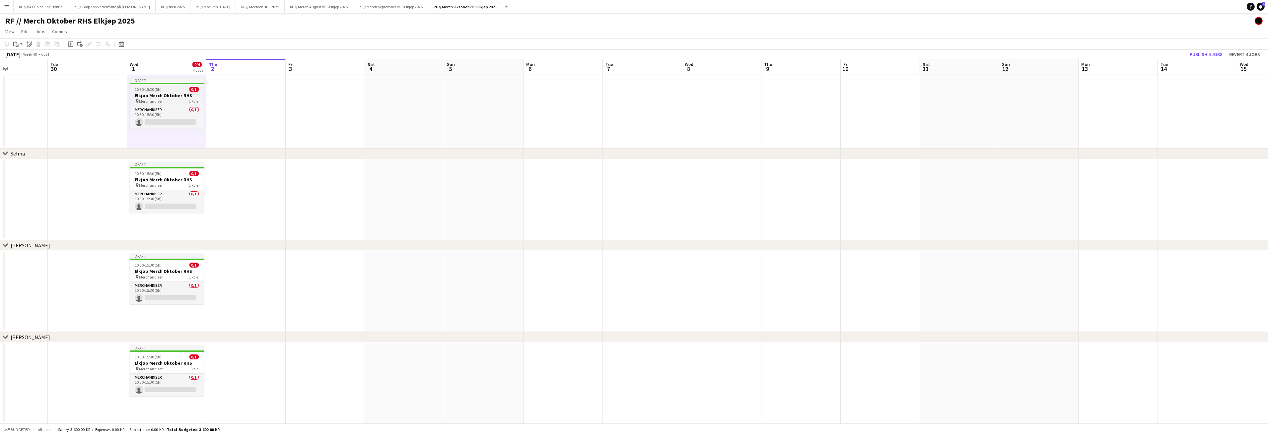
click at [166, 91] on div "10:30-15:30 (5h) 0/1" at bounding box center [167, 89] width 74 height 5
click at [44, 43] on div "Group" at bounding box center [48, 44] width 8 height 8
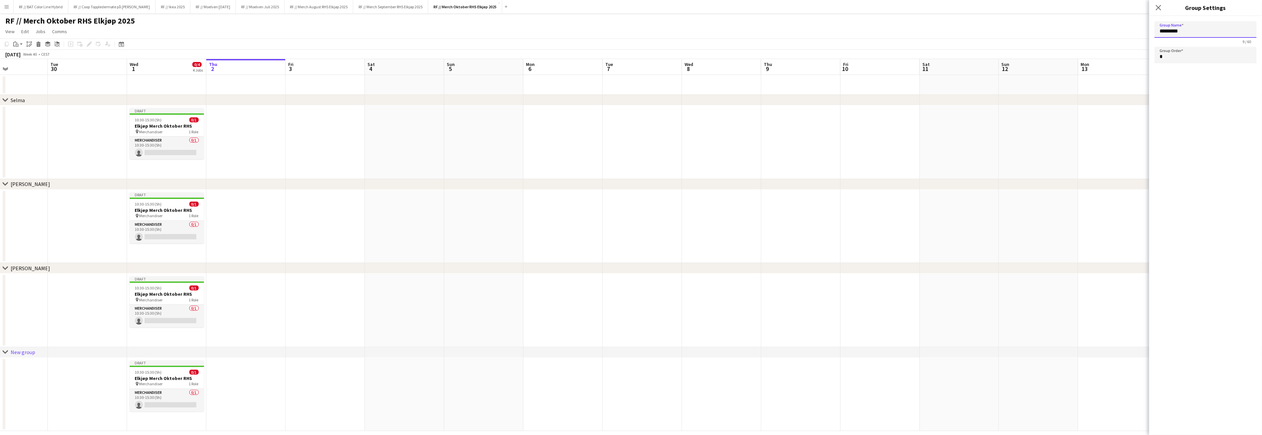
drag, startPoint x: 1205, startPoint y: 30, endPoint x: 1134, endPoint y: 27, distance: 71.0
click at [1134, 27] on body "Menu Boards Boards Boards All jobs Status Workforce Workforce My Workforce Recr…" at bounding box center [631, 221] width 1262 height 442
click at [909, 168] on app-date-cell at bounding box center [879, 142] width 79 height 74
type input "*********"
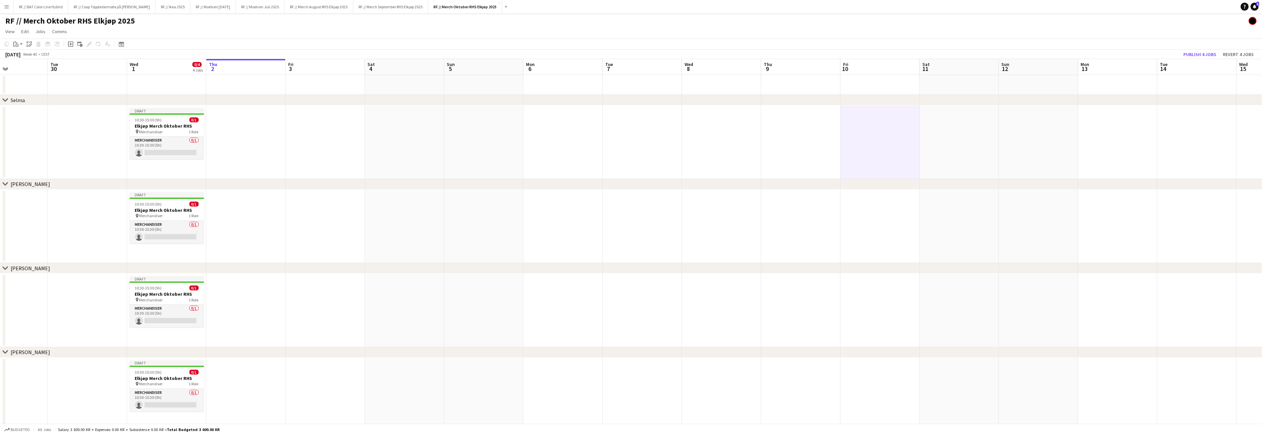
click at [143, 84] on app-date-cell at bounding box center [166, 85] width 79 height 20
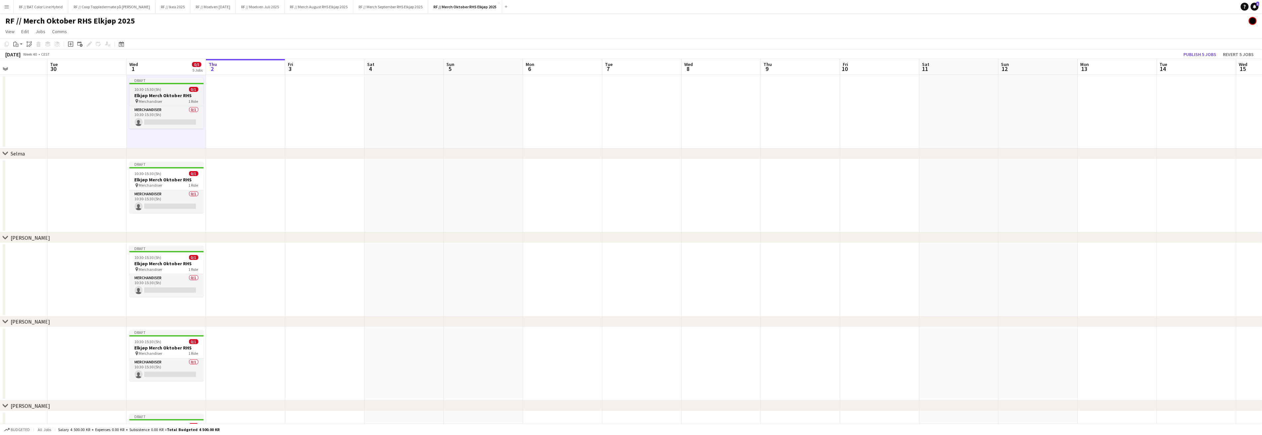
click at [152, 89] on span "10:30-15:30 (5h)" at bounding box center [148, 89] width 27 height 5
click at [48, 46] on icon "Group" at bounding box center [47, 43] width 5 height 5
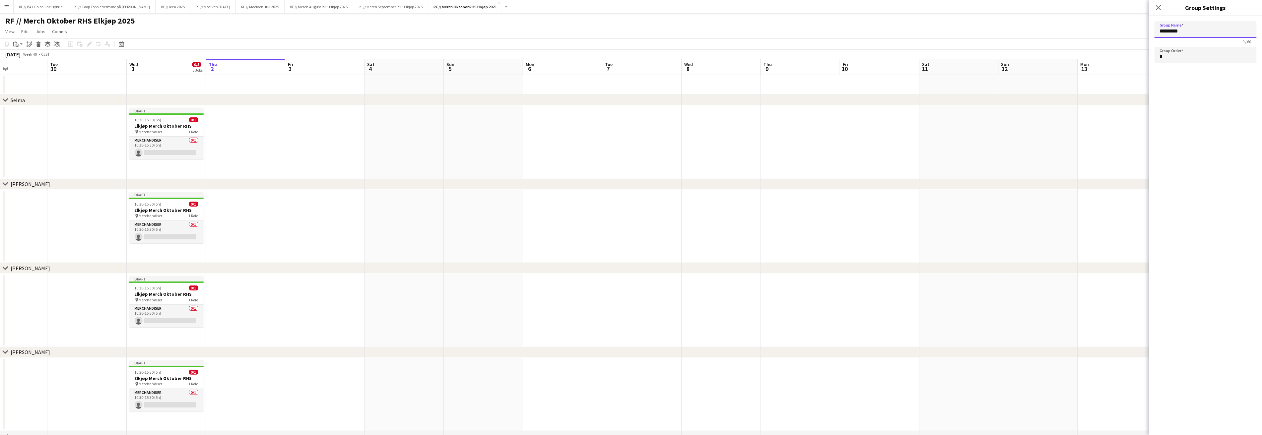
drag, startPoint x: 1206, startPoint y: 34, endPoint x: 1114, endPoint y: 30, distance: 92.6
click at [1119, 27] on body "Menu Boards Boards Boards All jobs Status Workforce Workforce My Workforce Recr…" at bounding box center [631, 263] width 1262 height 527
click at [986, 128] on app-date-cell at bounding box center [958, 142] width 79 height 74
type input "*********"
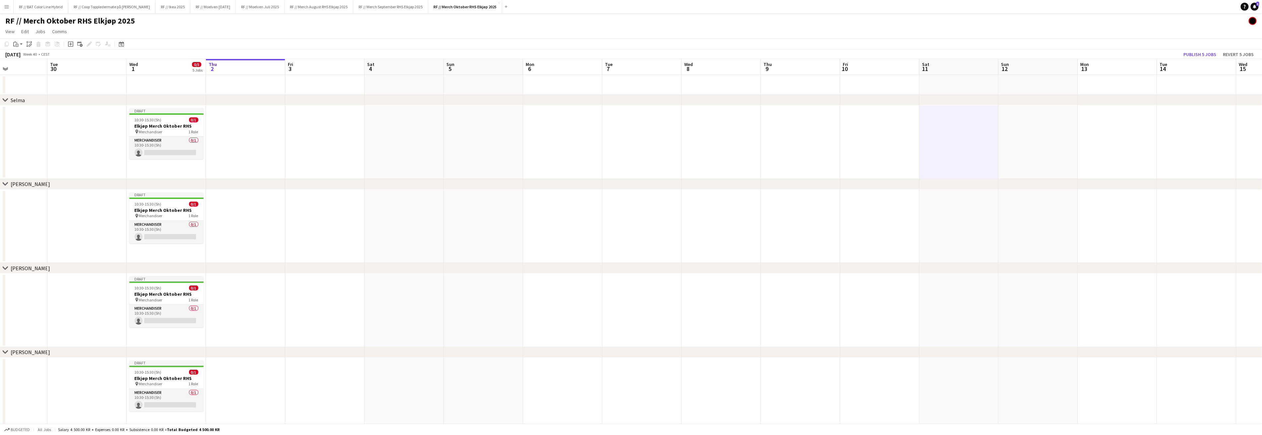
click at [165, 85] on app-date-cell at bounding box center [166, 85] width 79 height 20
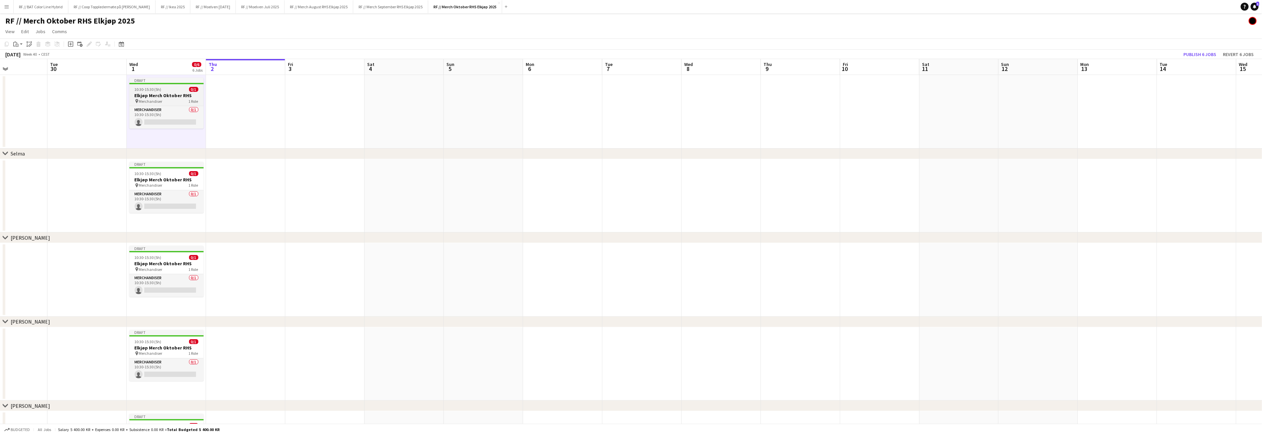
click at [149, 87] on span "10:30-15:30 (5h)" at bounding box center [148, 89] width 27 height 5
click at [49, 43] on icon "Group" at bounding box center [47, 43] width 5 height 5
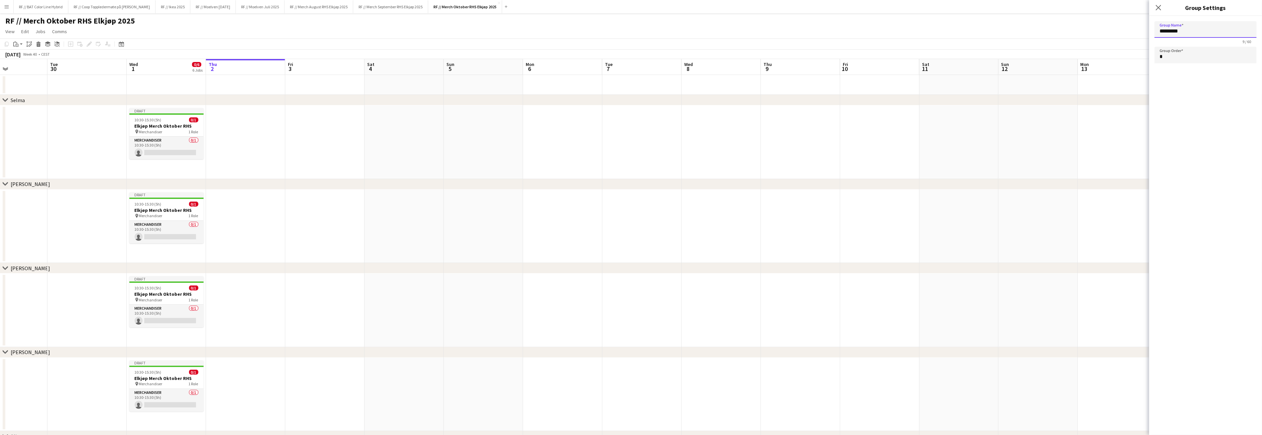
drag, startPoint x: 1190, startPoint y: 34, endPoint x: 1140, endPoint y: 30, distance: 49.6
click at [1146, 30] on body "Menu Boards Boards Boards All jobs Status Workforce Workforce My Workforce Recr…" at bounding box center [631, 305] width 1262 height 611
click at [804, 174] on app-date-cell at bounding box center [800, 142] width 79 height 74
type input "*********"
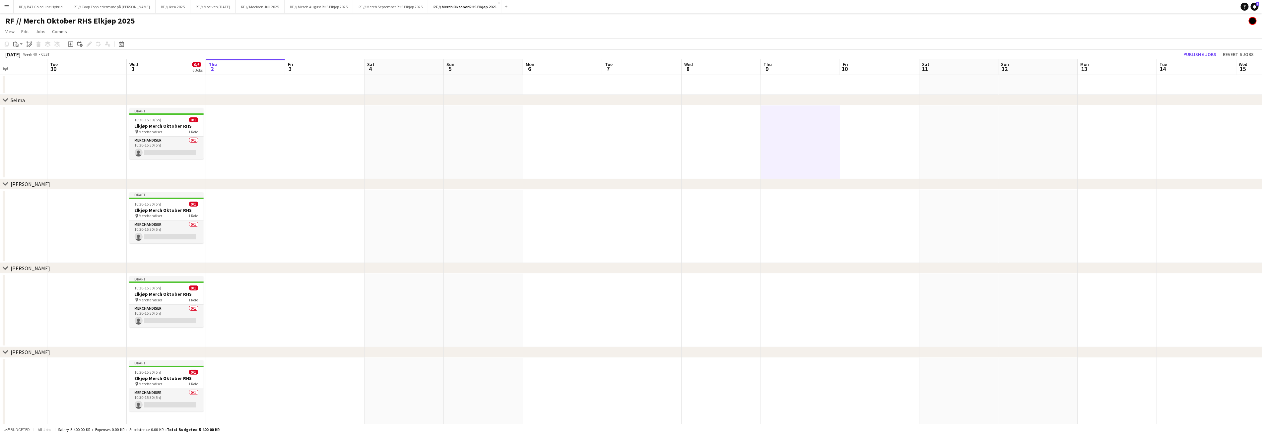
click at [145, 86] on app-date-cell at bounding box center [166, 85] width 79 height 20
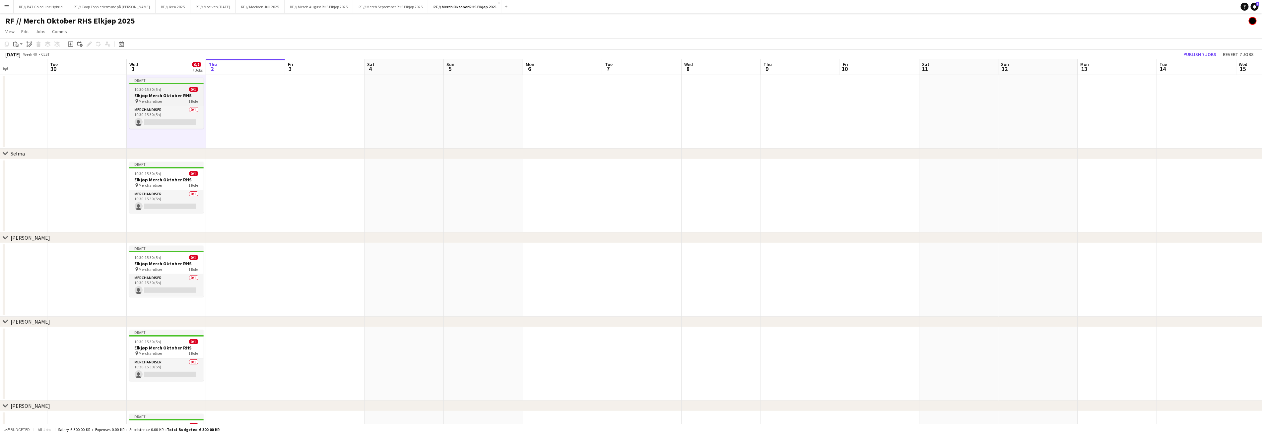
click at [157, 87] on span "10:30-15:30 (5h)" at bounding box center [148, 89] width 27 height 5
click at [47, 45] on icon "Group" at bounding box center [47, 43] width 5 height 5
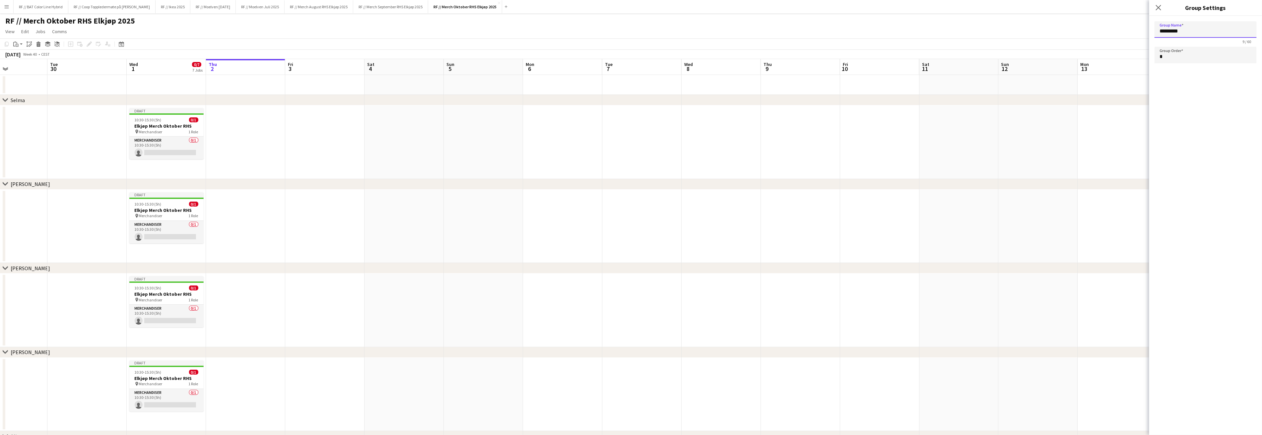
drag, startPoint x: 1178, startPoint y: 31, endPoint x: 1120, endPoint y: 29, distance: 58.7
click at [1123, 29] on body "Menu Boards Boards Boards All jobs Status Workforce Workforce My Workforce Recr…" at bounding box center [631, 347] width 1262 height 695
click at [822, 155] on app-date-cell at bounding box center [800, 142] width 79 height 74
type input "*********"
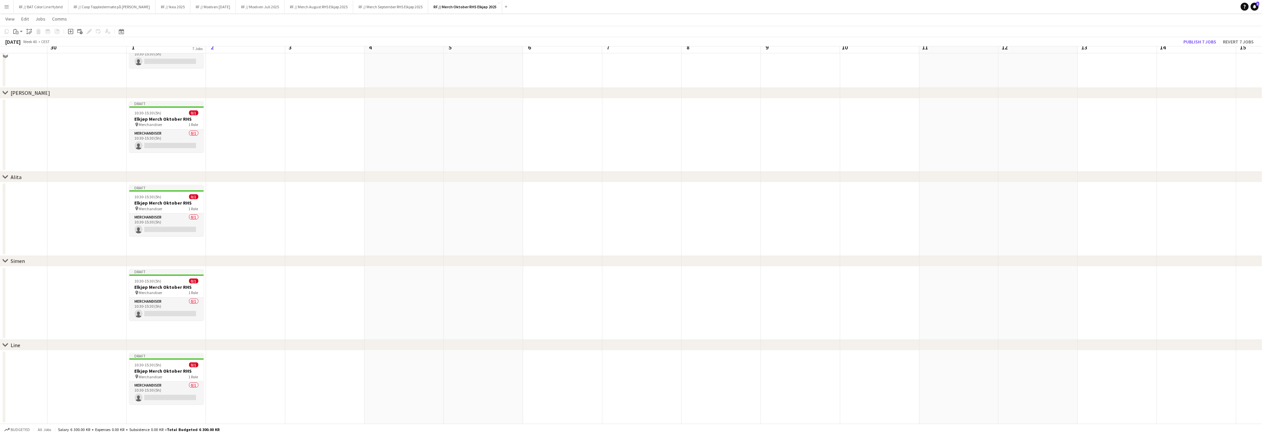
scroll to position [0, 0]
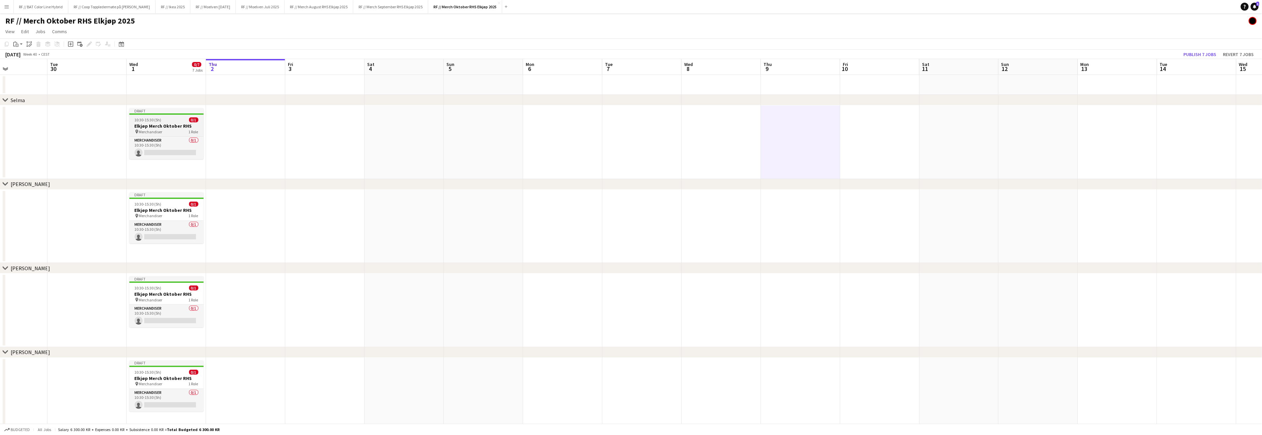
click at [158, 130] on span "Merchandiser" at bounding box center [151, 131] width 24 height 5
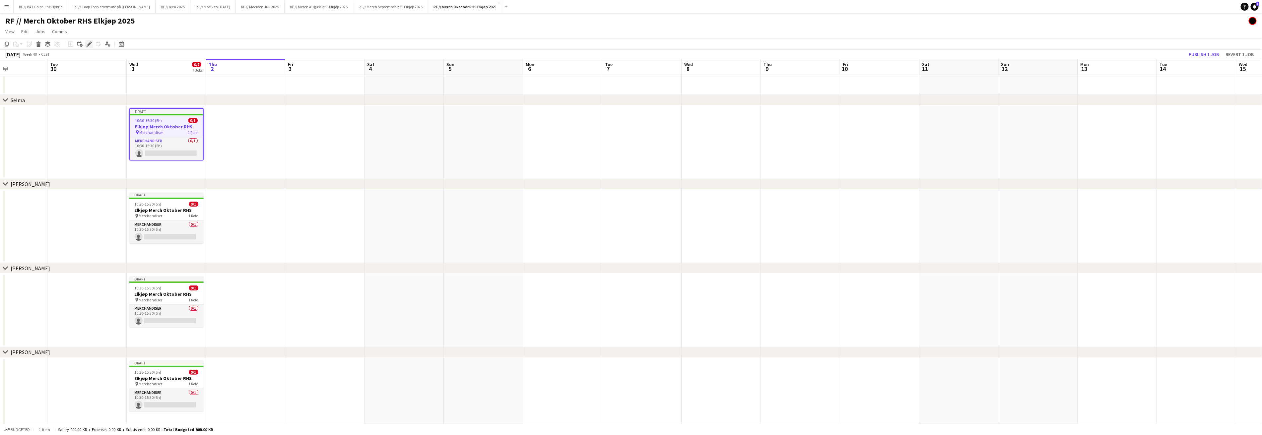
click at [90, 45] on icon "Edit" at bounding box center [89, 43] width 5 height 5
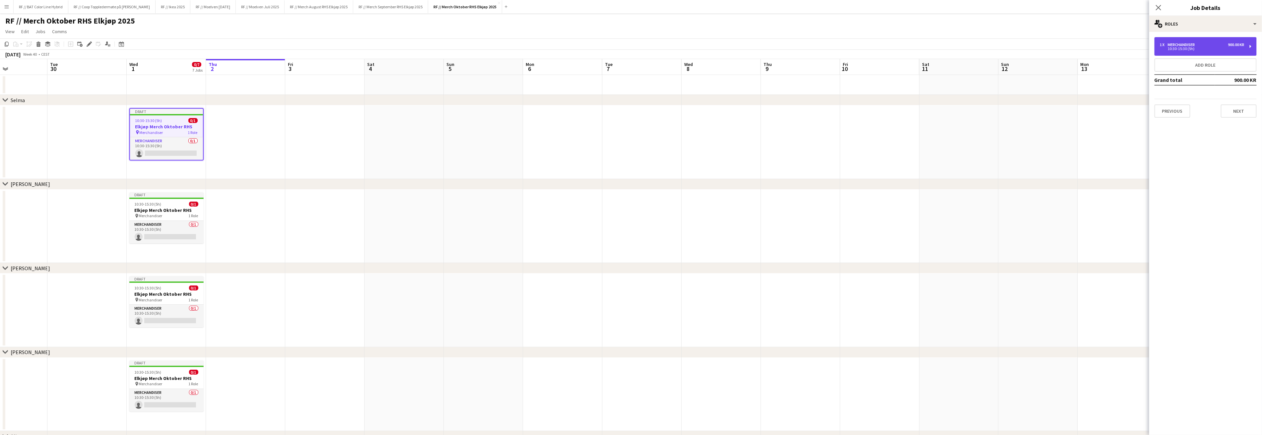
click at [1198, 43] on div "1 x Merchandiser 900.00 KR" at bounding box center [1202, 44] width 85 height 5
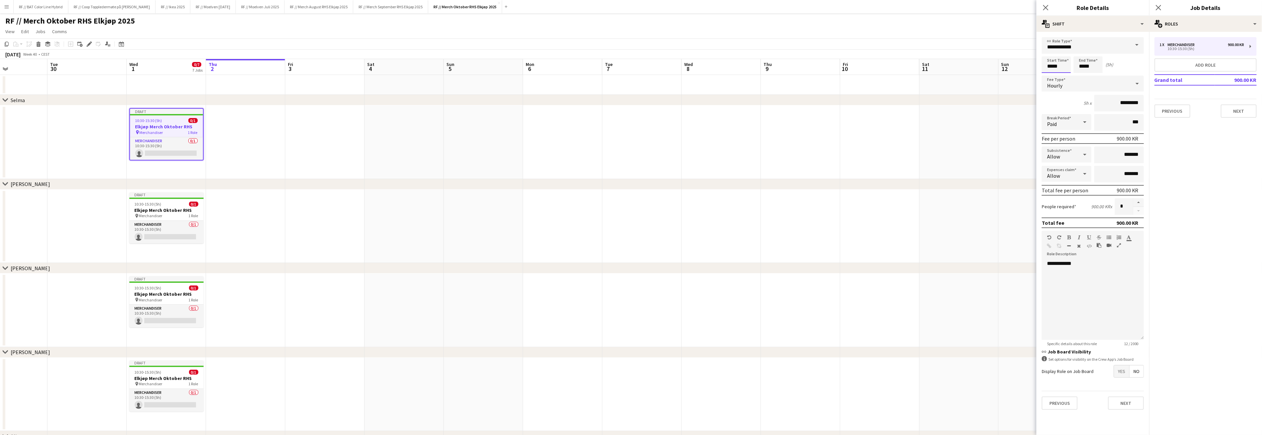
drag, startPoint x: 1060, startPoint y: 66, endPoint x: 1022, endPoint y: 63, distance: 38.9
click at [1022, 63] on body "Menu Boards Boards Boards All jobs Status Workforce Workforce My Workforce Recr…" at bounding box center [631, 347] width 1262 height 695
type input "*****"
click at [1135, 87] on icon at bounding box center [1137, 83] width 8 height 13
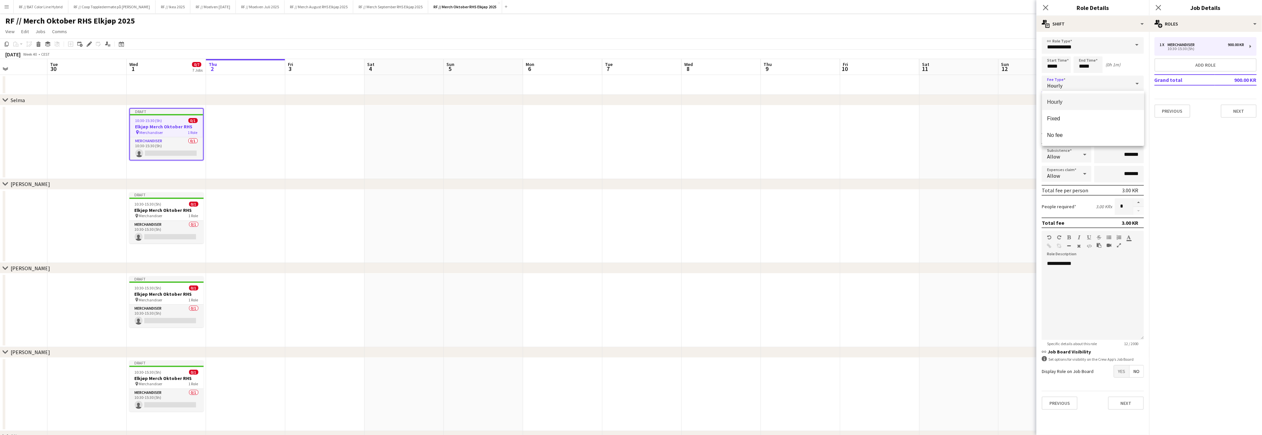
click at [1120, 89] on div at bounding box center [631, 217] width 1262 height 435
click at [1118, 90] on div "Hourly" at bounding box center [1086, 84] width 89 height 16
click at [1066, 121] on span "Fixed" at bounding box center [1093, 118] width 92 height 6
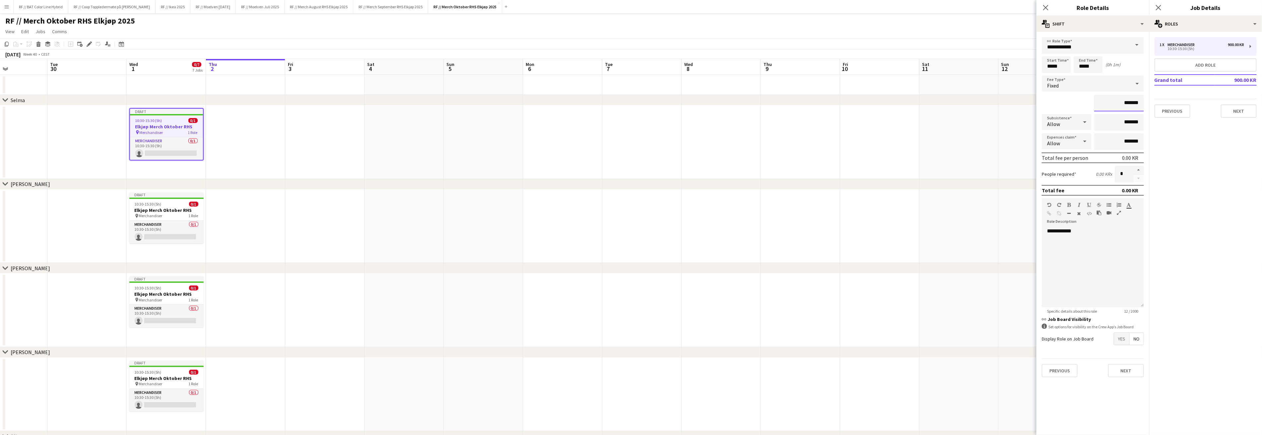
click at [1123, 104] on input "*******" at bounding box center [1119, 103] width 50 height 17
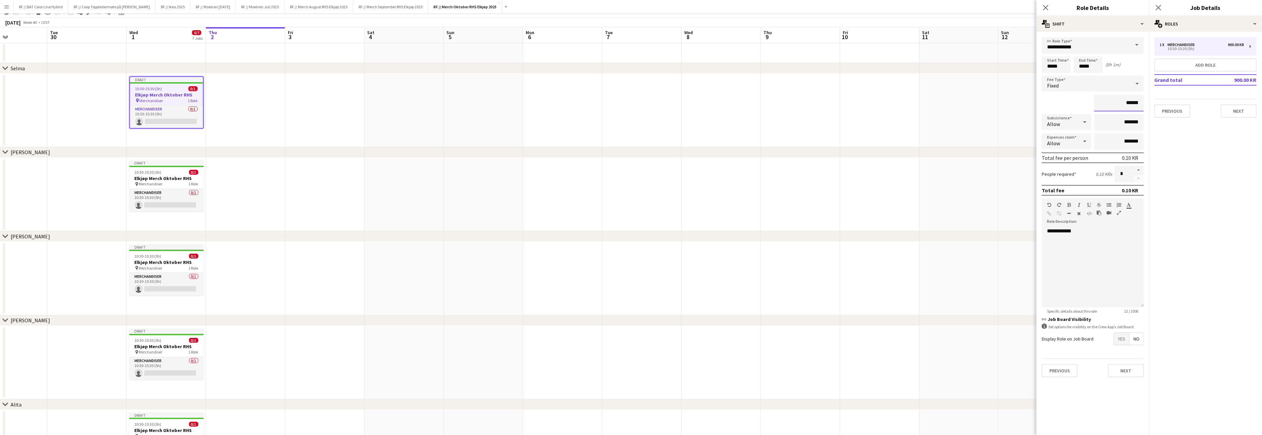
scroll to position [129, 0]
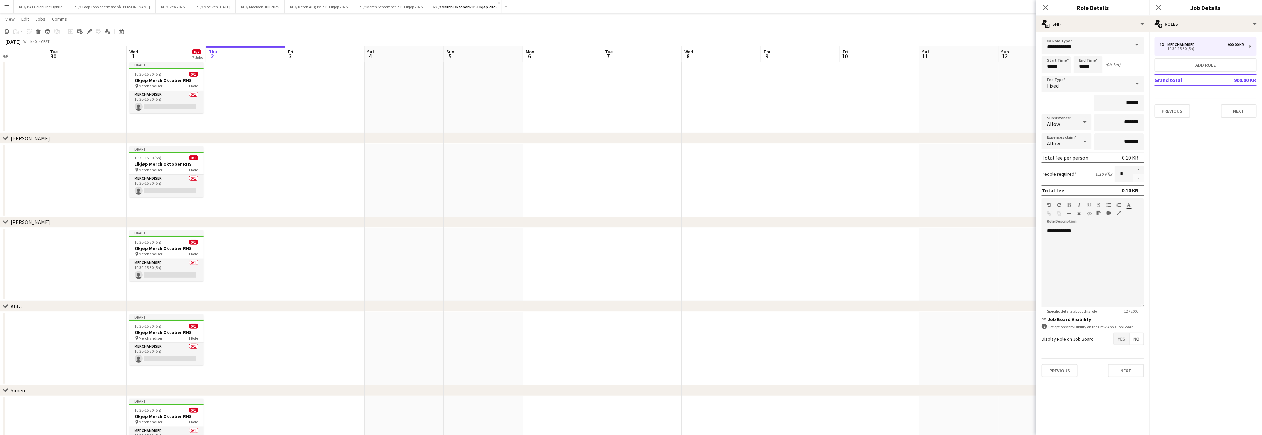
type input "******"
click at [1125, 369] on button "Next" at bounding box center [1126, 370] width 36 height 13
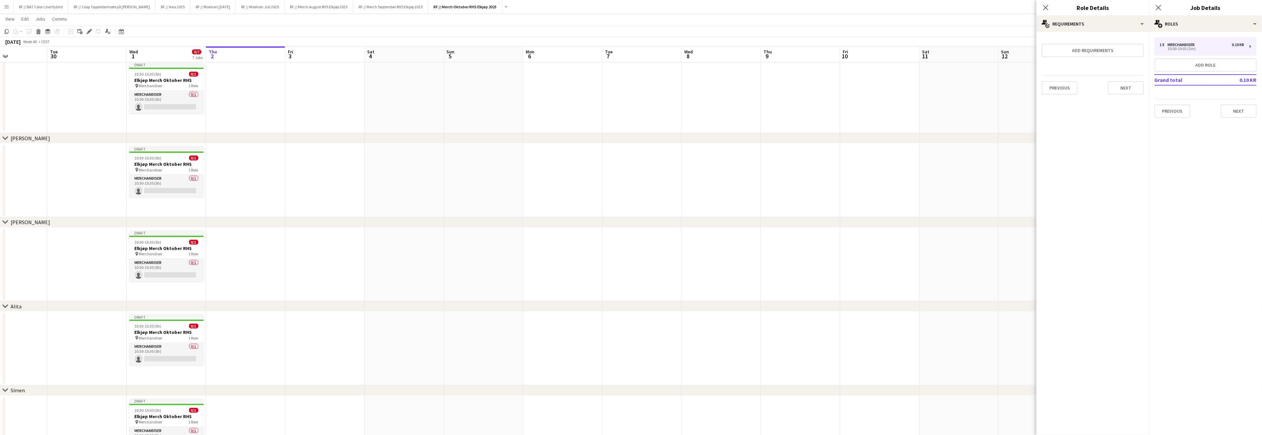
click at [921, 226] on div "chevron-right [PERSON_NAME]" at bounding box center [631, 222] width 1262 height 11
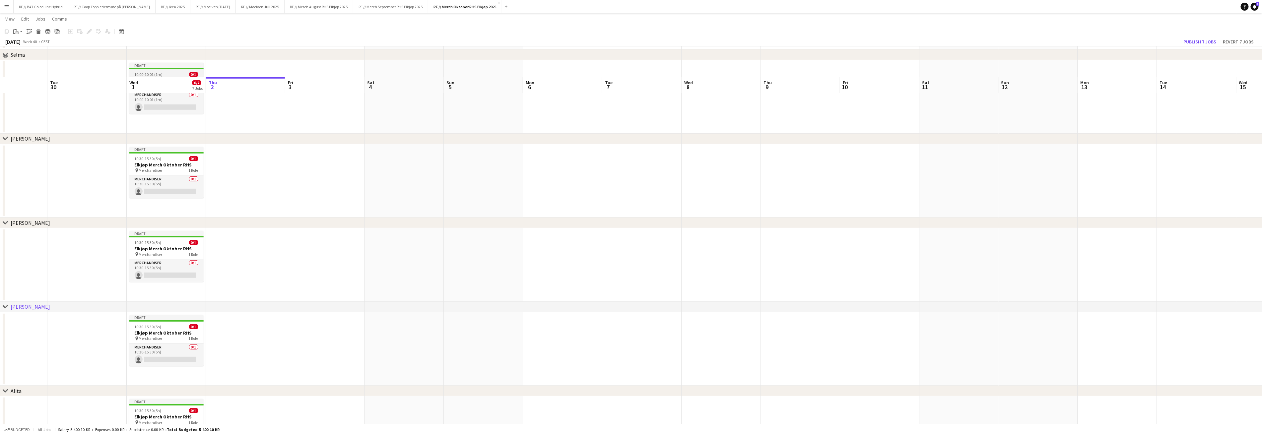
scroll to position [0, 0]
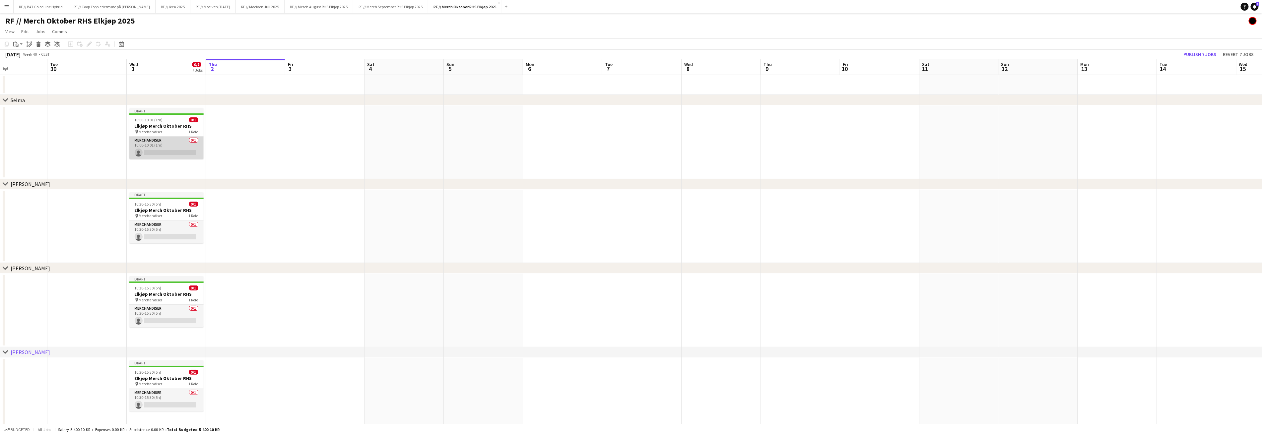
click at [163, 152] on app-card-role "Merchandiser 0/1 10:00-10:01 (1m) single-neutral-actions" at bounding box center [166, 148] width 74 height 23
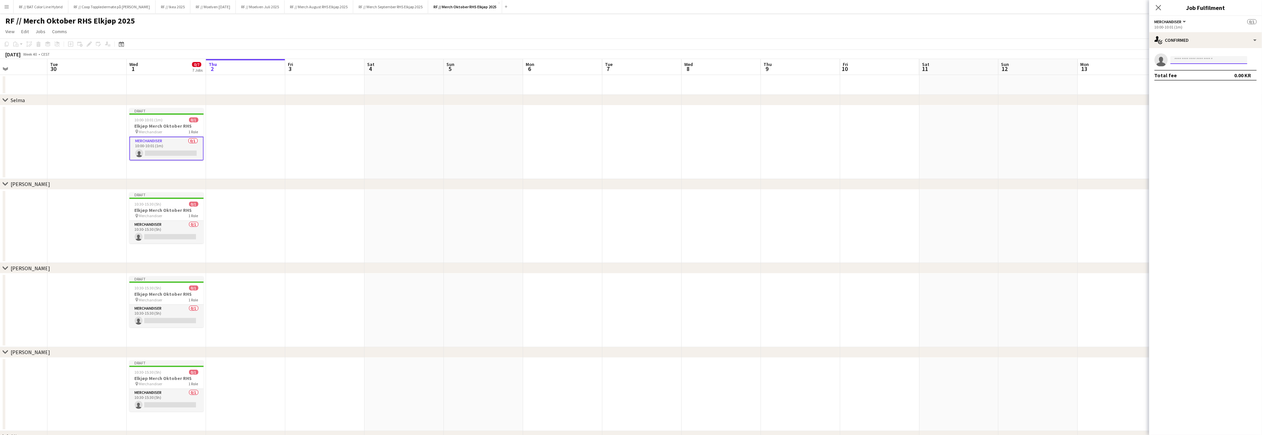
click at [1181, 57] on input at bounding box center [1209, 60] width 77 height 8
type input "*****"
click at [1186, 75] on span "[PERSON_NAME][EMAIL_ADDRESS][PERSON_NAME][DOMAIN_NAME]" at bounding box center [1209, 74] width 66 height 5
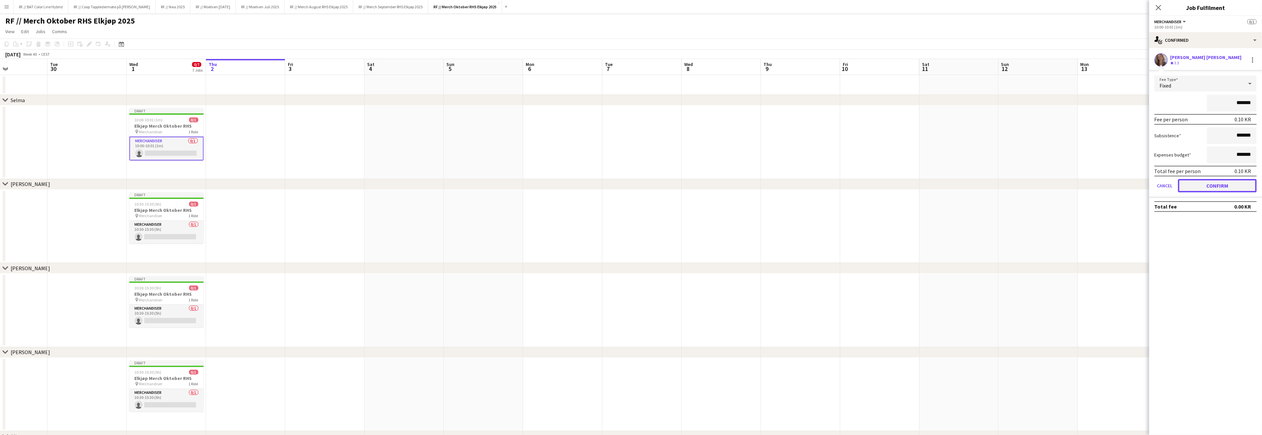
click at [1222, 183] on button "Confirm" at bounding box center [1217, 185] width 79 height 13
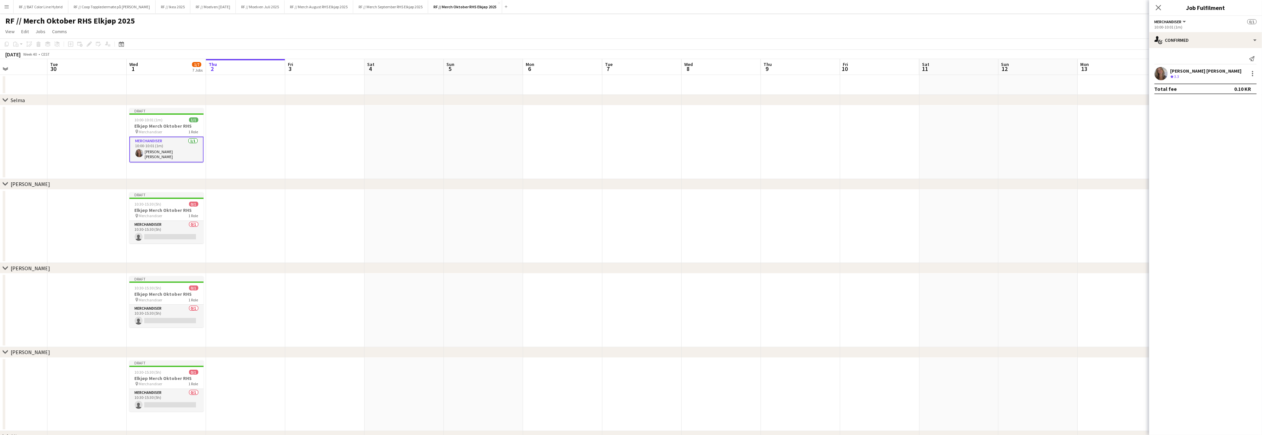
click at [1081, 140] on app-date-cell at bounding box center [1117, 142] width 79 height 74
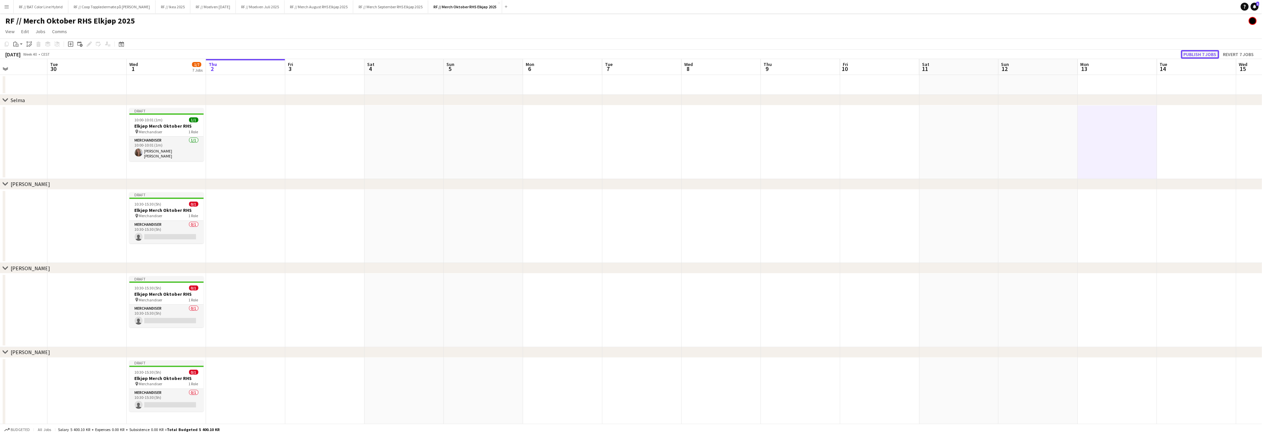
click at [1198, 50] on button "Publish 7 jobs" at bounding box center [1200, 54] width 38 height 9
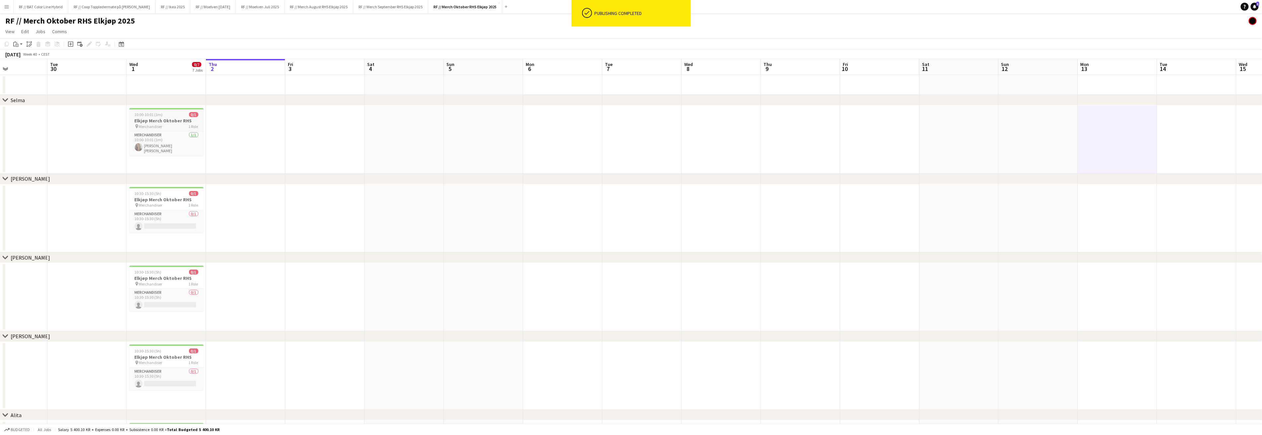
click at [174, 122] on h3 "Elkjøp Merch Oktober RHS" at bounding box center [166, 121] width 74 height 6
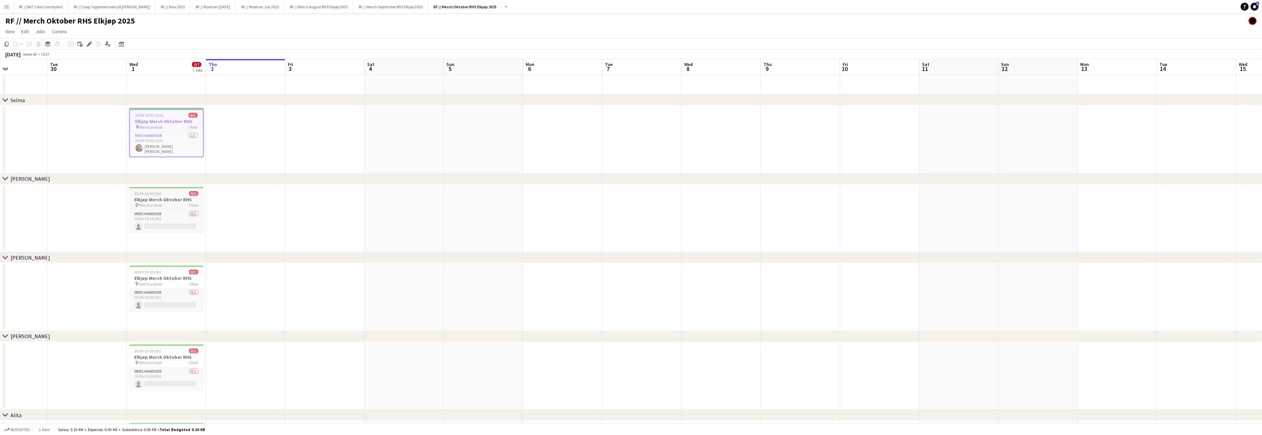
click at [178, 197] on h3 "Elkjøp Merch Oktober RHS" at bounding box center [166, 200] width 74 height 6
click at [163, 279] on h3 "Elkjøp Merch Oktober RHS" at bounding box center [166, 278] width 74 height 6
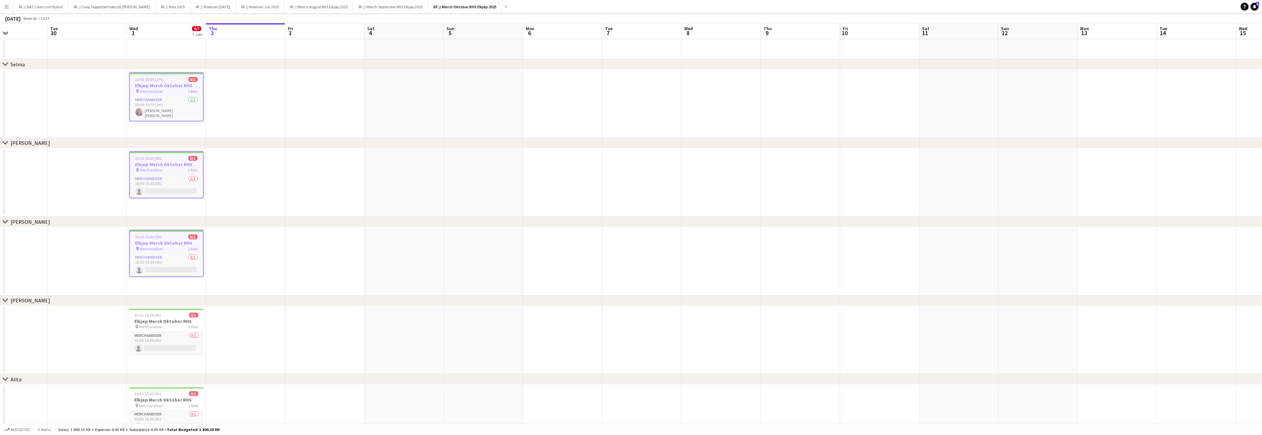
scroll to position [219, 0]
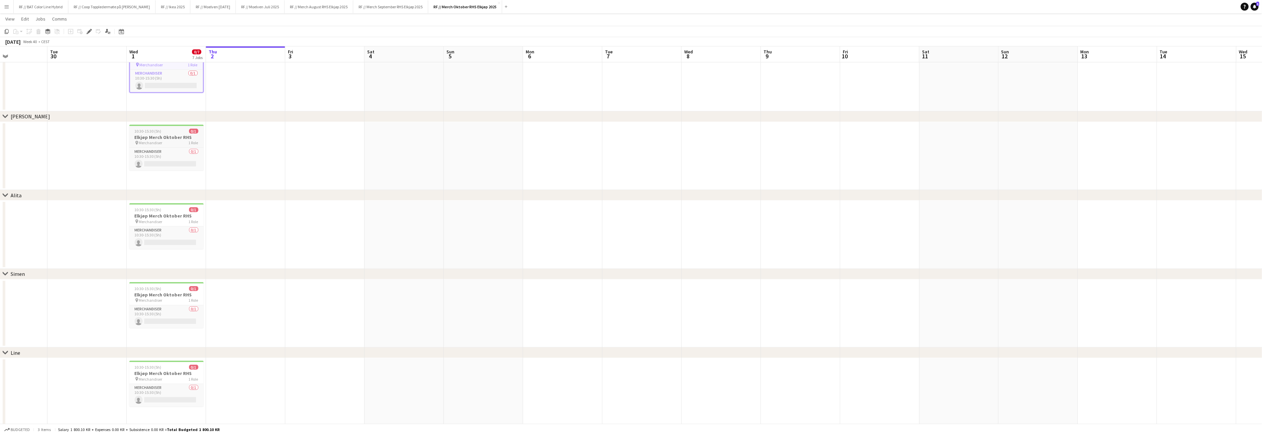
click at [174, 136] on h3 "Elkjøp Merch Oktober RHS" at bounding box center [166, 137] width 74 height 6
click at [173, 198] on div "chevron-right Alita" at bounding box center [631, 195] width 1262 height 11
click at [168, 214] on h3 "Elkjøp Merch Oktober RHS" at bounding box center [166, 216] width 74 height 6
click at [161, 298] on span "Merchandiser" at bounding box center [151, 300] width 24 height 5
click at [167, 371] on h3 "Elkjøp Merch Oktober RHS" at bounding box center [166, 373] width 74 height 6
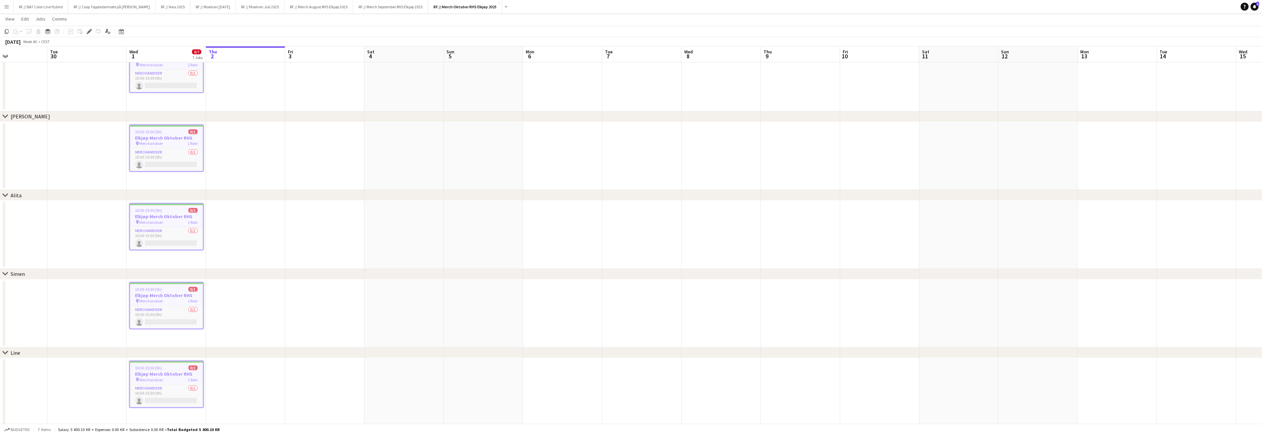
scroll to position [221, 0]
click at [89, 33] on icon "Edit" at bounding box center [89, 31] width 5 height 5
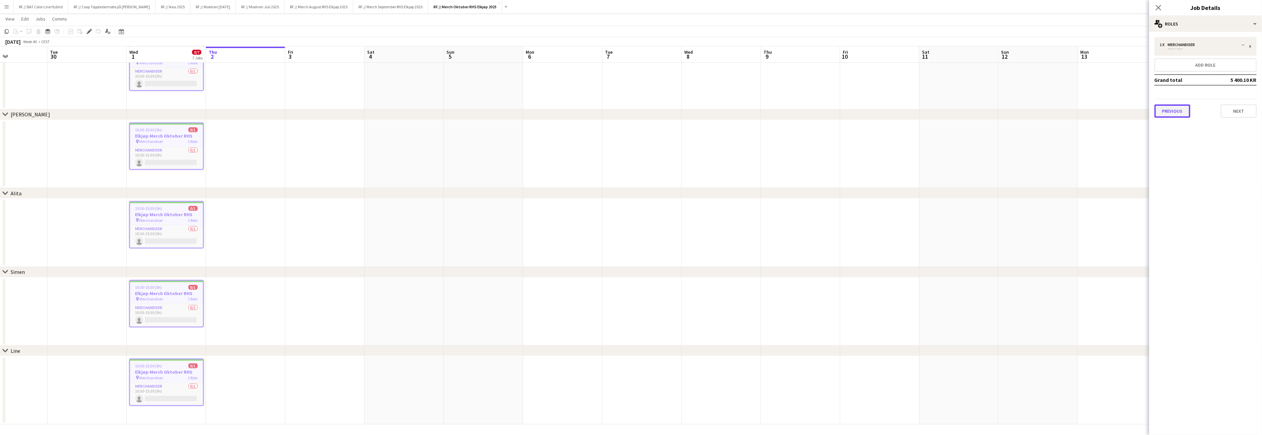
click at [1170, 106] on button "Previous" at bounding box center [1173, 110] width 36 height 13
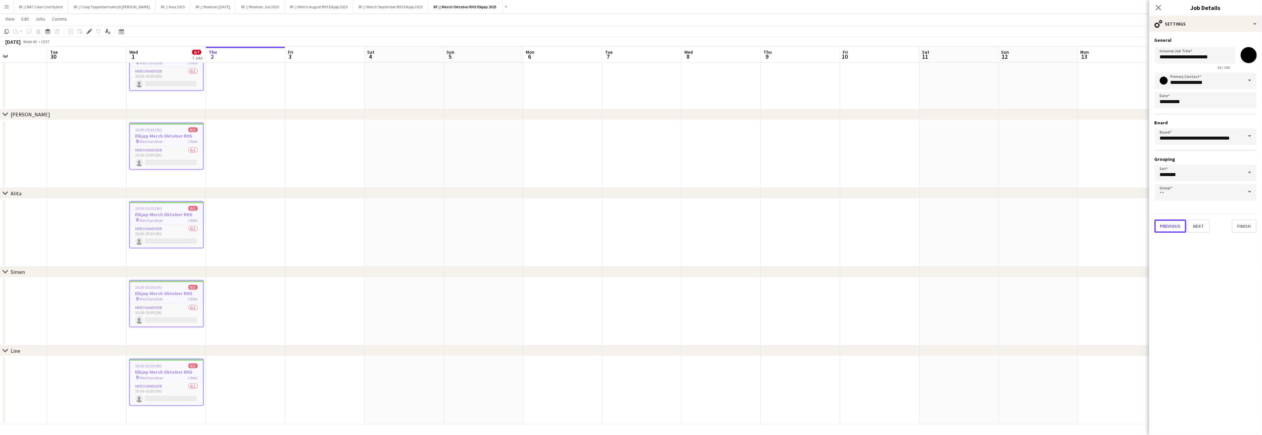
click at [1172, 221] on button "Previous" at bounding box center [1171, 226] width 32 height 13
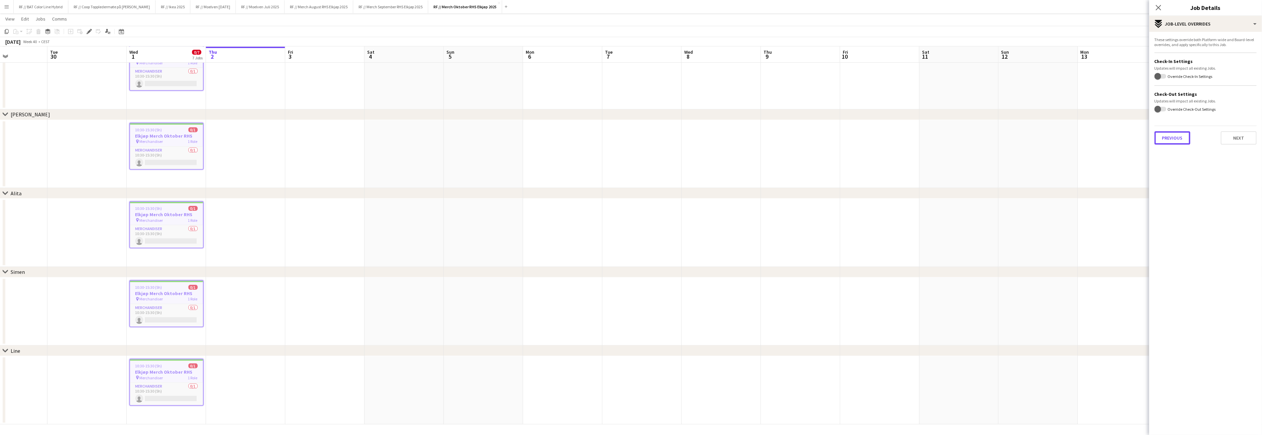
click at [1175, 142] on button "Previous" at bounding box center [1173, 137] width 36 height 13
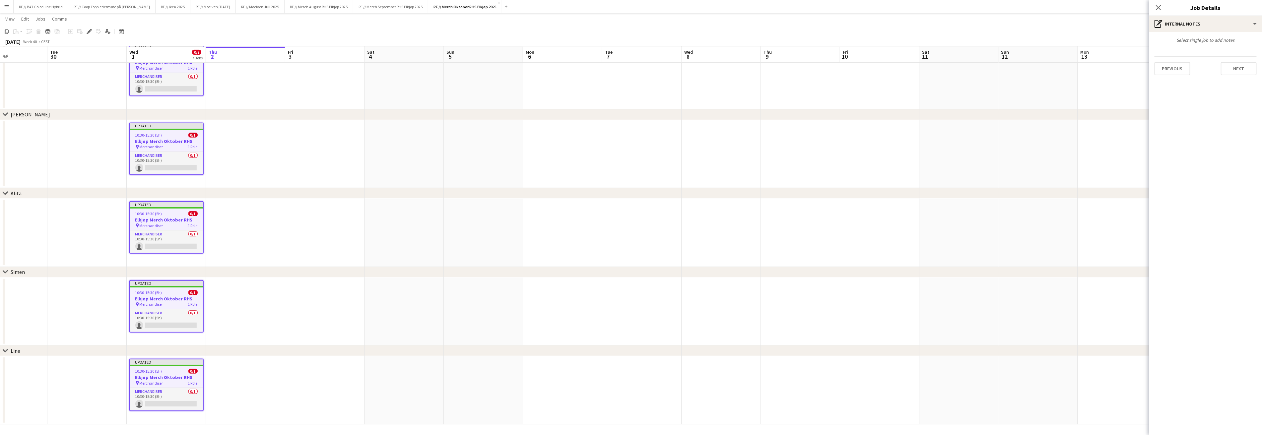
click at [1178, 76] on div "Select single job to add notes Previous Next" at bounding box center [1205, 56] width 113 height 49
click at [1178, 74] on button "Previous" at bounding box center [1173, 68] width 36 height 13
click at [1052, 116] on div "chevron-right [PERSON_NAME]" at bounding box center [631, 114] width 1262 height 11
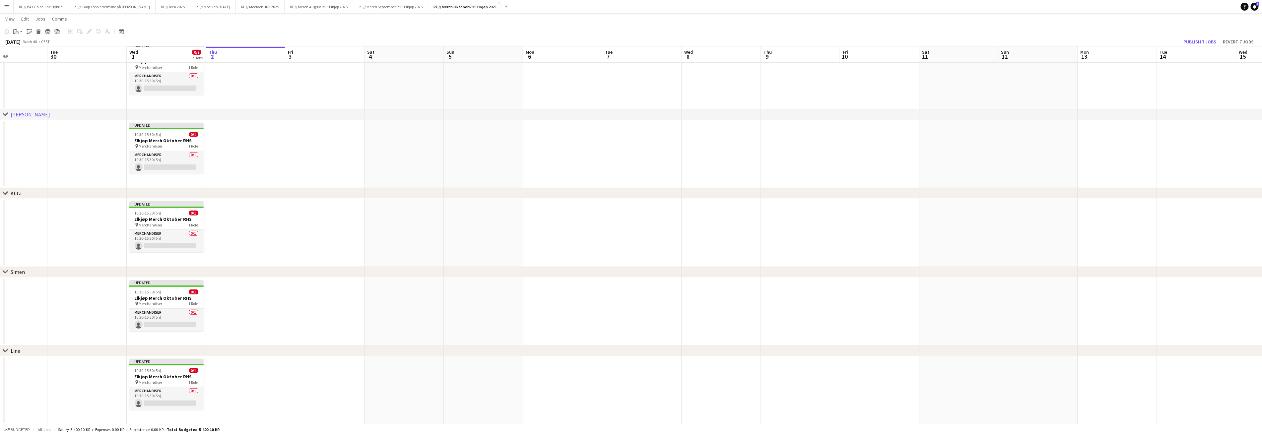
scroll to position [0, 0]
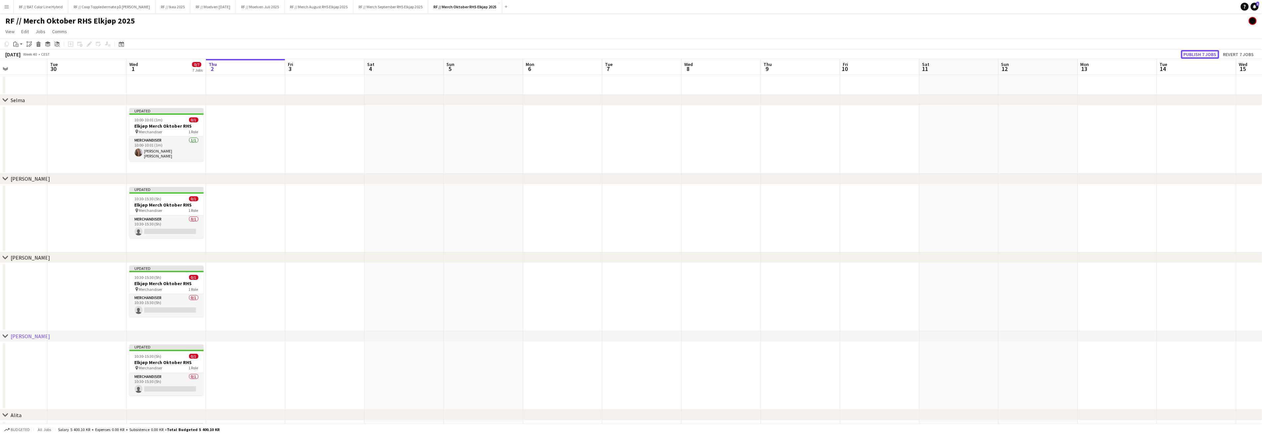
click at [1203, 54] on button "Publish 7 jobs" at bounding box center [1200, 54] width 38 height 9
